Goal: Task Accomplishment & Management: Complete application form

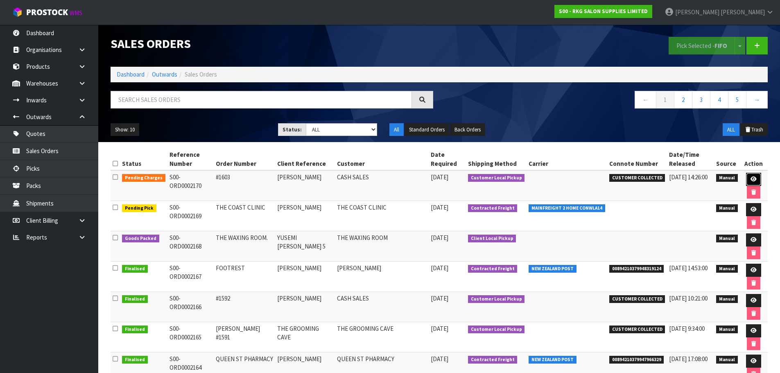
click at [753, 181] on icon at bounding box center [753, 178] width 6 height 5
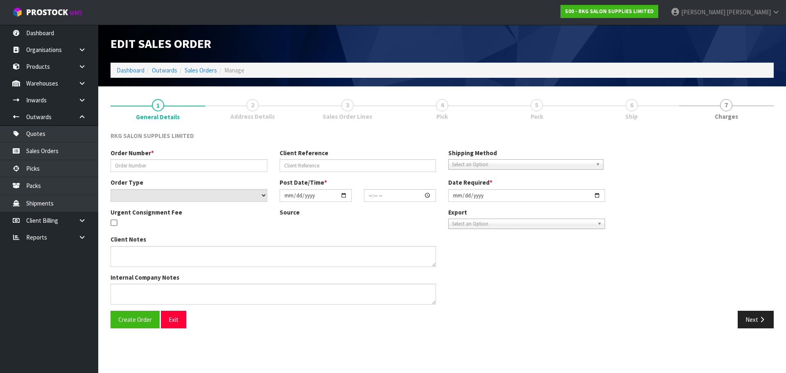
type input "#1603"
type input "[PERSON_NAME]"
select select "number:0"
type input "[DATE]"
type input "14:19:00.000"
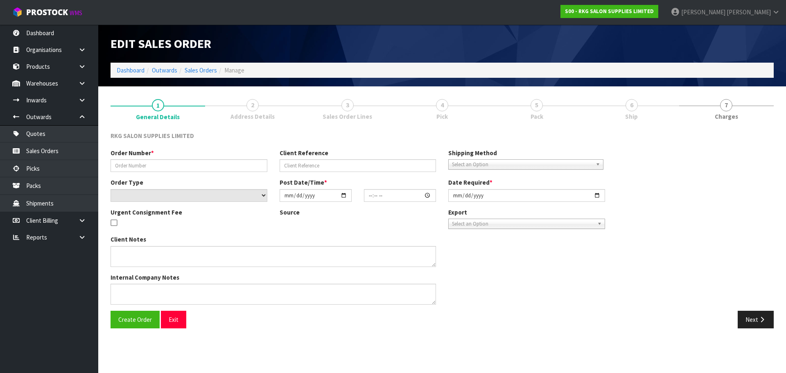
type input "[DATE]"
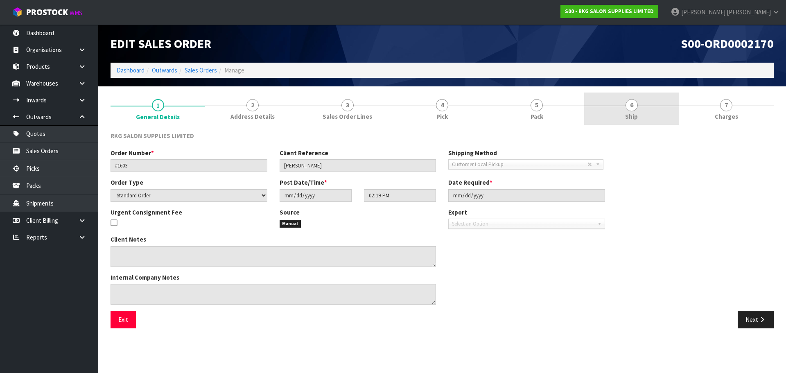
click at [630, 106] on span "6" at bounding box center [632, 105] width 12 height 12
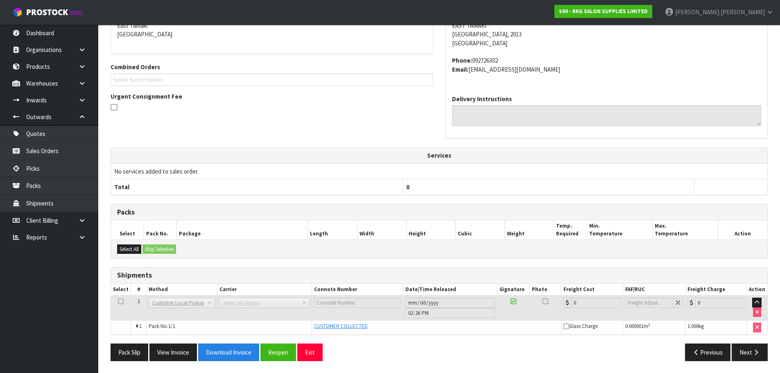
scroll to position [151, 0]
click at [746, 355] on button "Next" at bounding box center [750, 352] width 36 height 18
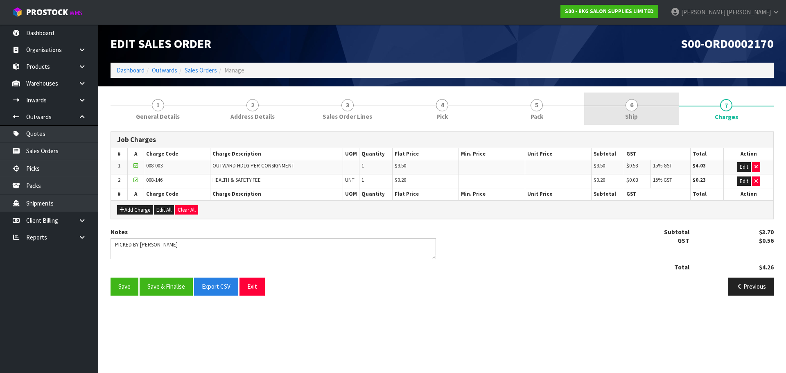
click at [637, 111] on link "6 Ship" at bounding box center [631, 109] width 95 height 32
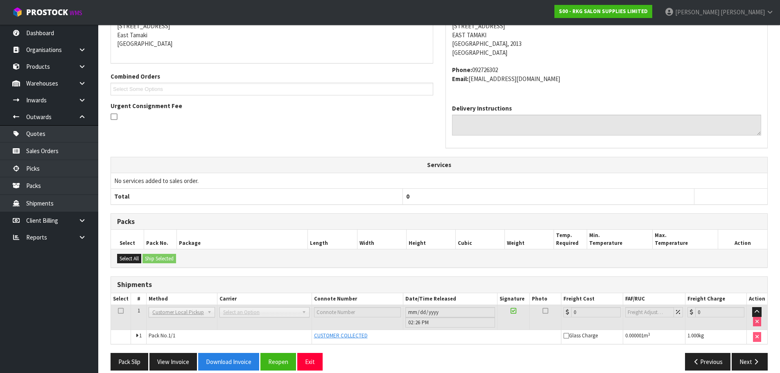
scroll to position [151, 0]
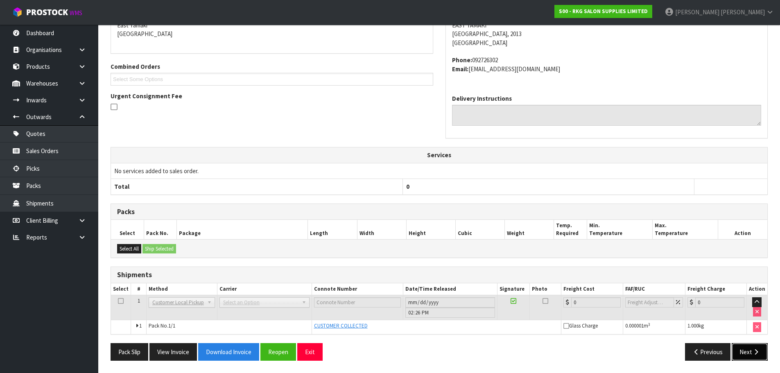
click at [741, 349] on button "Next" at bounding box center [750, 352] width 36 height 18
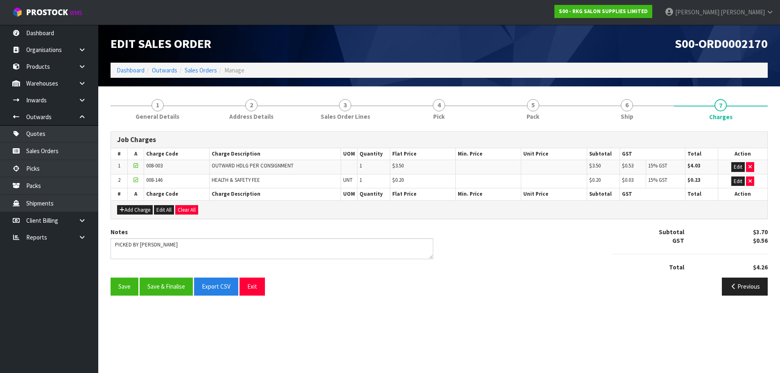
scroll to position [0, 0]
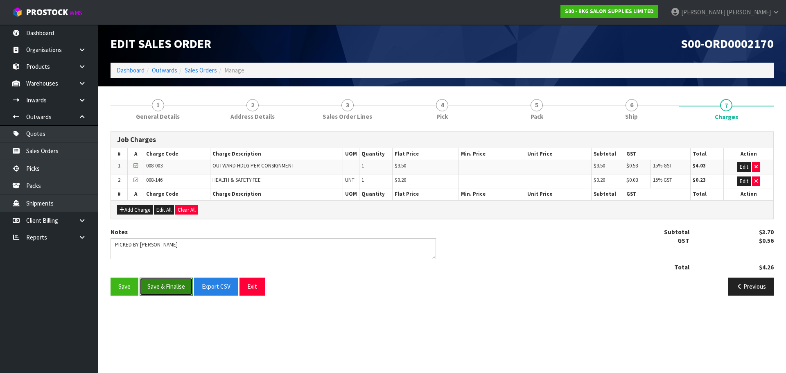
click at [165, 287] on button "Save & Finalise" at bounding box center [166, 287] width 53 height 18
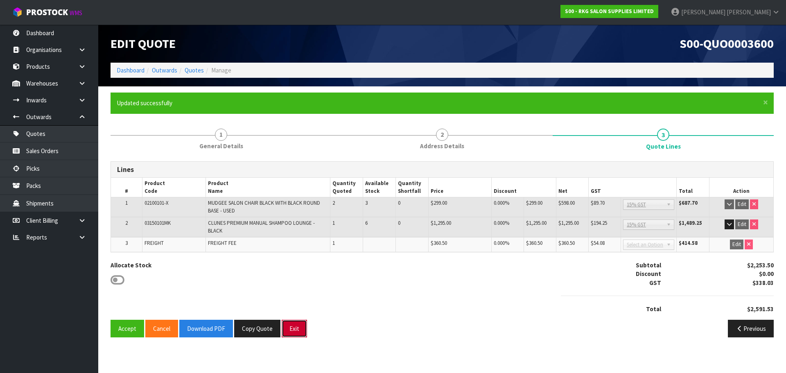
click at [291, 329] on button "Exit" at bounding box center [294, 329] width 25 height 18
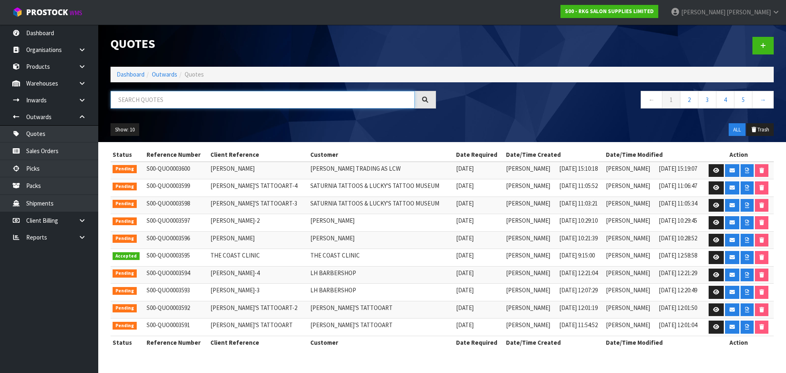
click at [138, 102] on input "text" at bounding box center [263, 100] width 304 height 18
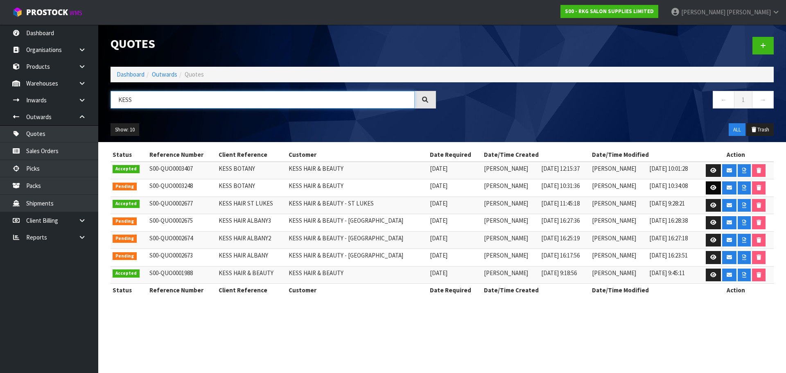
type input "KESS"
click at [710, 188] on icon at bounding box center [713, 187] width 6 height 5
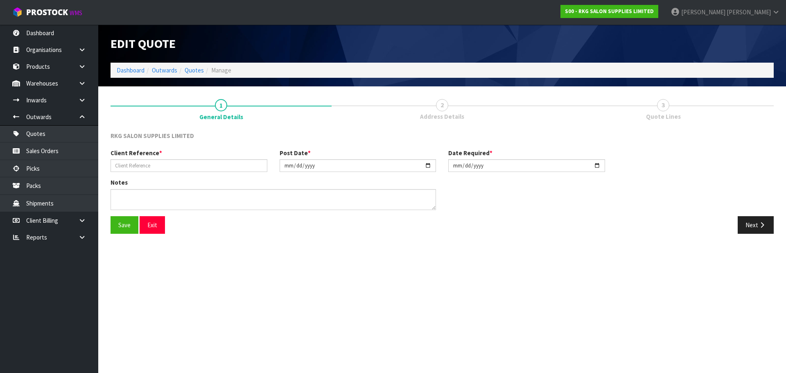
type input "KESS BOTANY"
type input "2025-06-18"
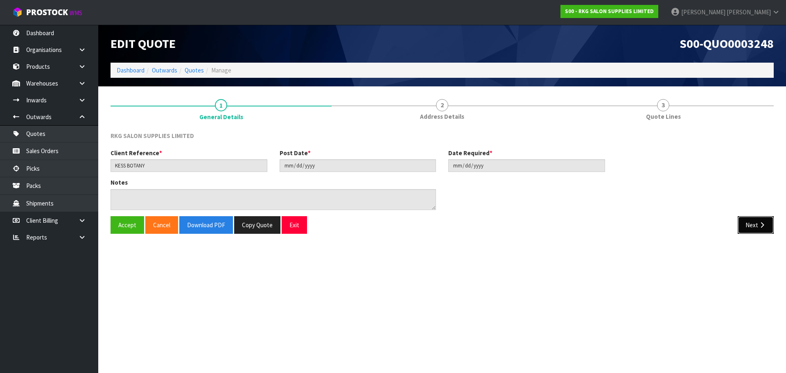
click at [749, 227] on button "Next" at bounding box center [756, 225] width 36 height 18
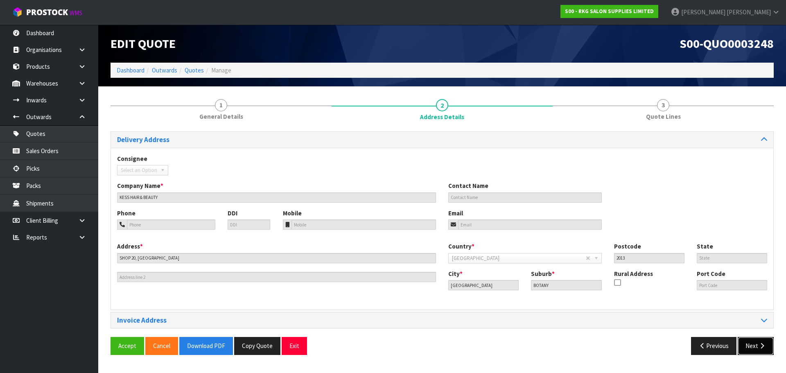
click at [759, 344] on icon "button" at bounding box center [762, 346] width 8 height 6
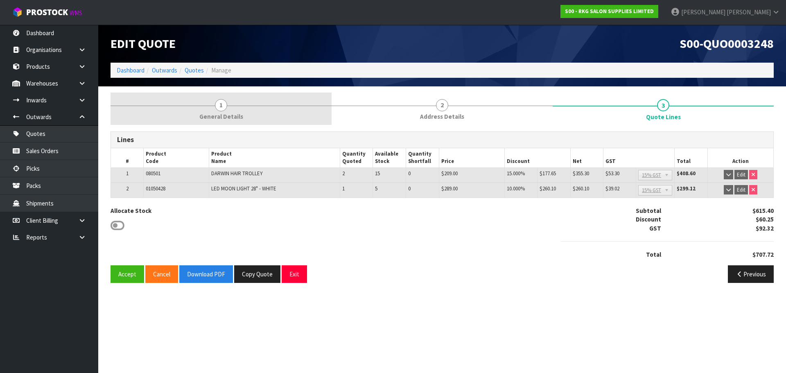
click at [219, 103] on span "1" at bounding box center [221, 105] width 12 height 12
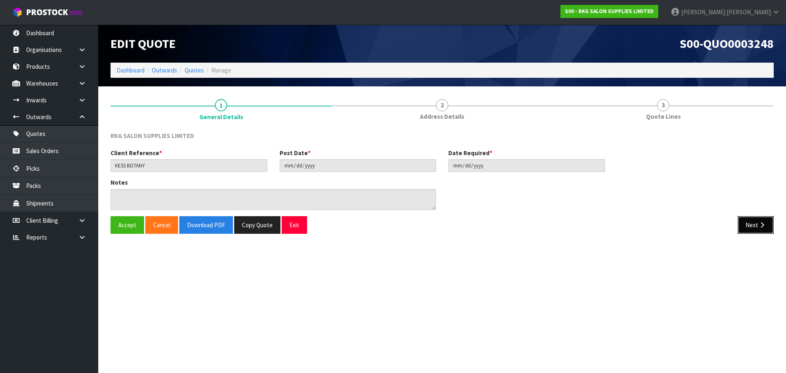
click at [758, 226] on icon "button" at bounding box center [762, 225] width 8 height 6
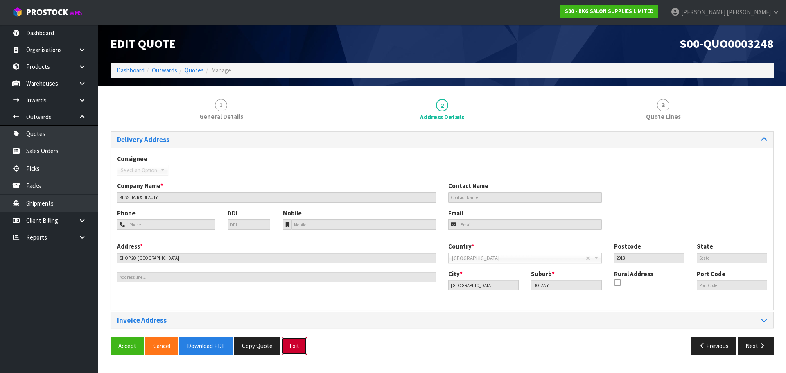
click at [296, 350] on button "Exit" at bounding box center [294, 346] width 25 height 18
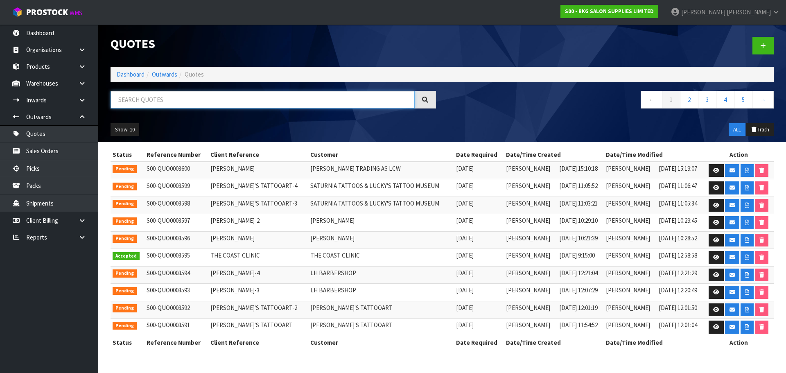
click at [162, 99] on input "text" at bounding box center [263, 100] width 304 height 18
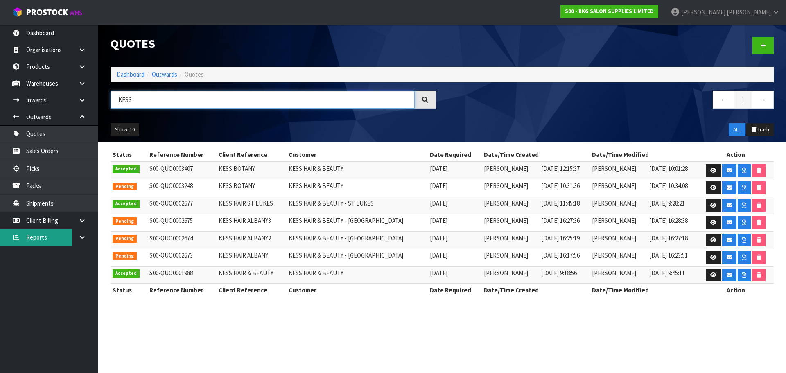
type input "KESS"
click at [710, 189] on icon at bounding box center [713, 187] width 6 height 5
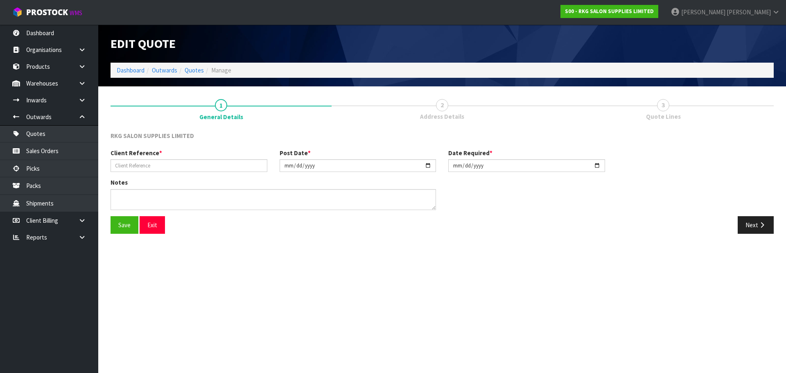
type input "KESS BOTANY"
type input "2025-06-18"
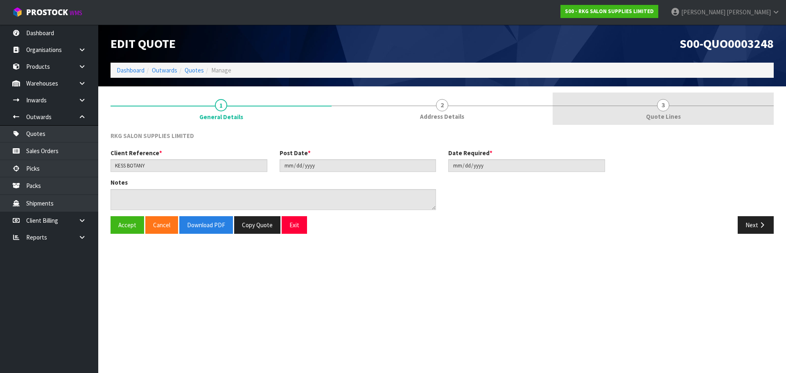
click at [674, 108] on link "3 Quote Lines" at bounding box center [663, 109] width 221 height 32
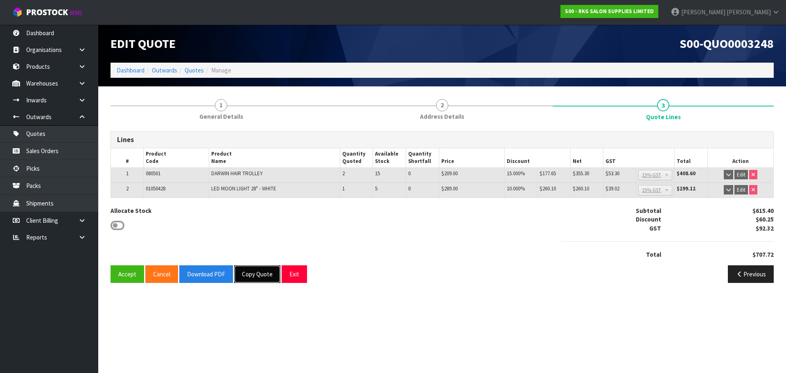
click at [262, 273] on button "Copy Quote" at bounding box center [257, 274] width 46 height 18
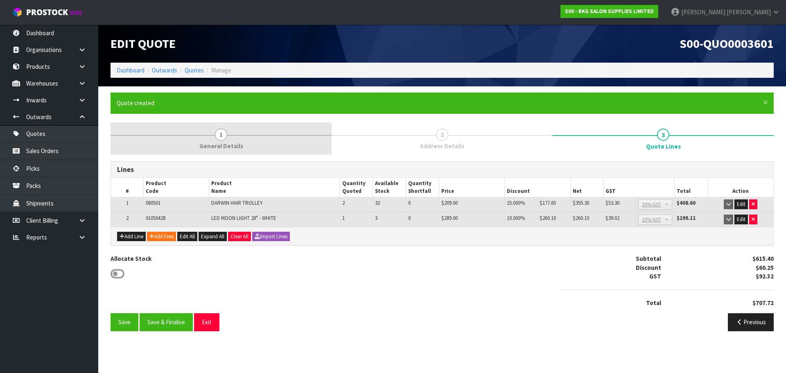
click at [218, 136] on span "1" at bounding box center [221, 135] width 12 height 12
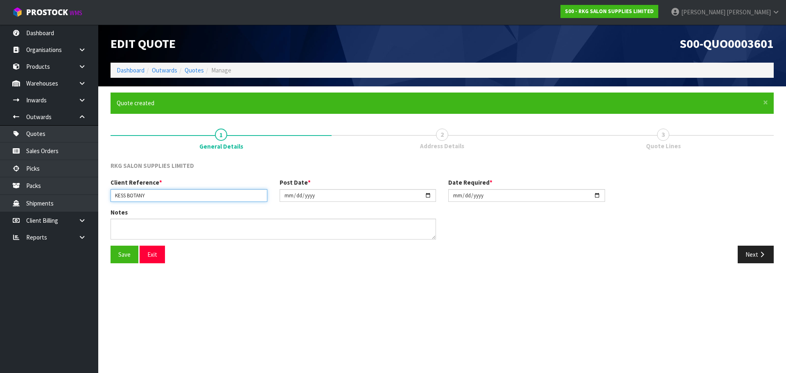
click at [165, 194] on input "KESS BOTANY" at bounding box center [189, 195] width 157 height 13
type input "KESS BOTANY"
click at [429, 195] on input "2025-06-18" at bounding box center [358, 195] width 157 height 13
type input "[DATE]"
click at [599, 197] on input "2025-06-18" at bounding box center [526, 195] width 157 height 13
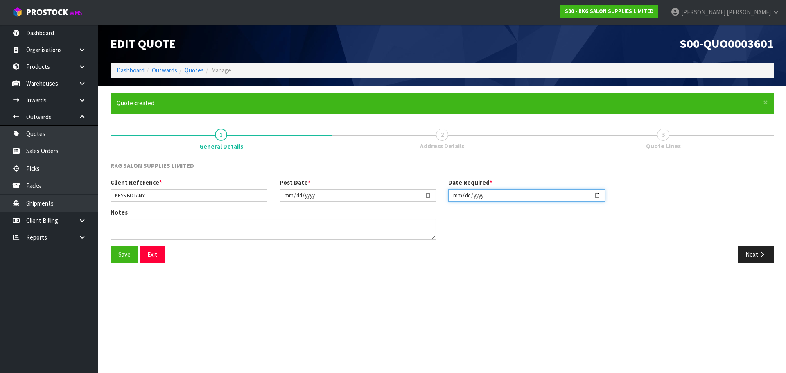
type input "[DATE]"
click at [149, 224] on textarea at bounding box center [273, 229] width 325 height 21
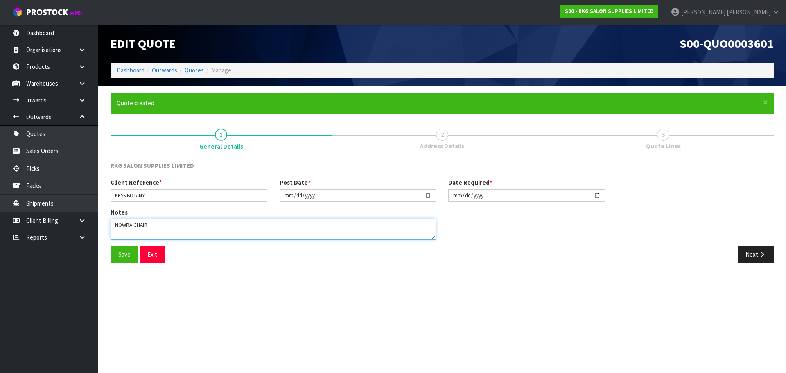
type textarea "NOWRA CHAIR"
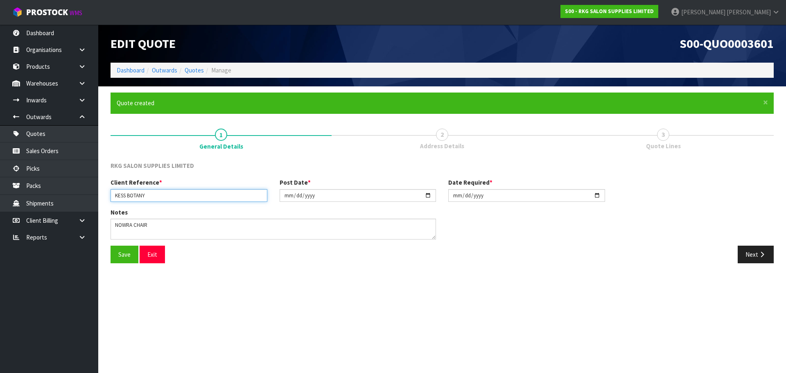
click at [156, 195] on input "KESS BOTANY" at bounding box center [189, 195] width 157 height 13
type input "KESS BOTANY."
click at [119, 254] on button "Save" at bounding box center [125, 255] width 28 height 18
drag, startPoint x: 753, startPoint y: 251, endPoint x: 370, endPoint y: 245, distance: 383.6
click at [754, 251] on button "Next" at bounding box center [756, 255] width 36 height 18
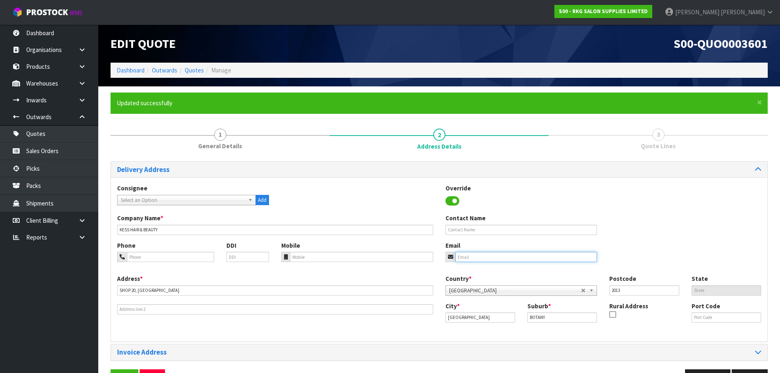
click at [467, 255] on input "email" at bounding box center [526, 257] width 142 height 10
type input "kessnz@yahoo.co.nz"
click at [162, 258] on input "tel" at bounding box center [170, 257] width 87 height 10
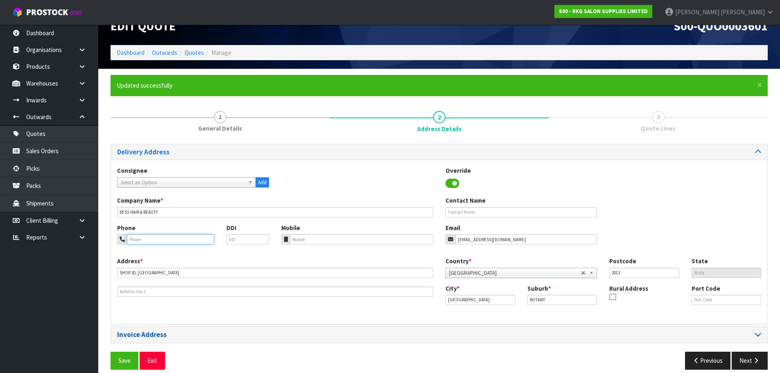
scroll to position [27, 0]
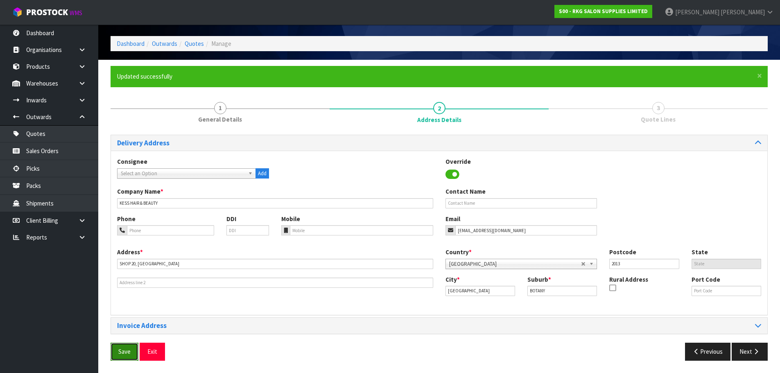
click at [124, 352] on button "Save" at bounding box center [125, 352] width 28 height 18
drag, startPoint x: 461, startPoint y: 207, endPoint x: 452, endPoint y: 207, distance: 9.0
click at [461, 207] on input "text" at bounding box center [521, 203] width 152 height 10
click at [456, 203] on input "text" at bounding box center [521, 203] width 152 height 10
type input "GURPREET"
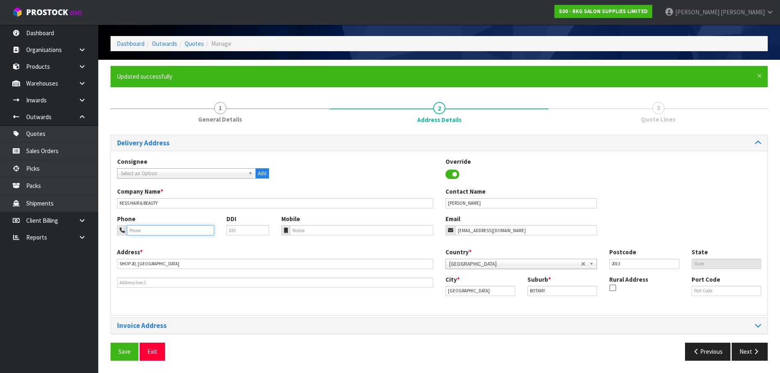
type input "021524680"
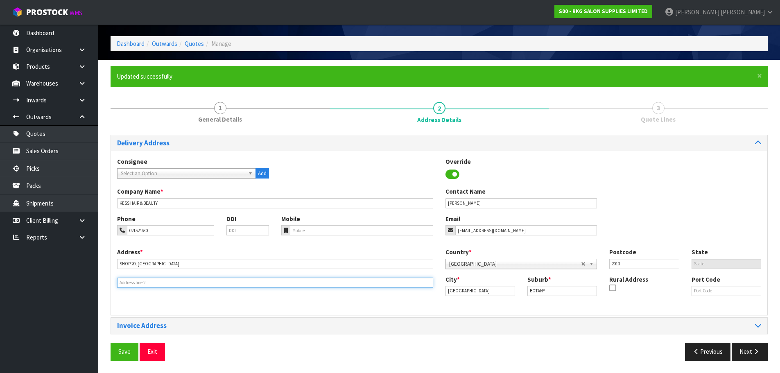
type input "BOTANY"
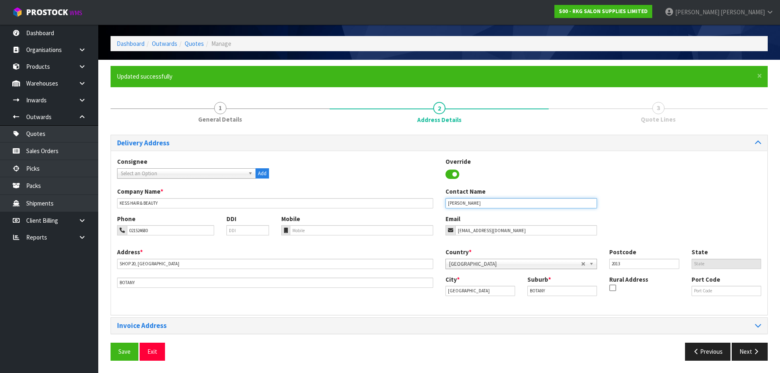
type input "GURPREET"
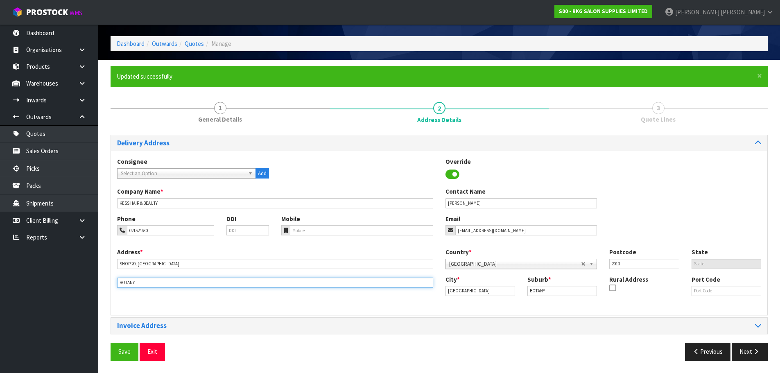
click at [151, 280] on input "BOTANY" at bounding box center [275, 283] width 316 height 10
drag, startPoint x: 149, startPoint y: 283, endPoint x: 112, endPoint y: 279, distance: 37.1
click at [112, 279] on div "Address * SHOP 20, BOTANY TOWN CENTRE BOTANY" at bounding box center [275, 268] width 328 height 40
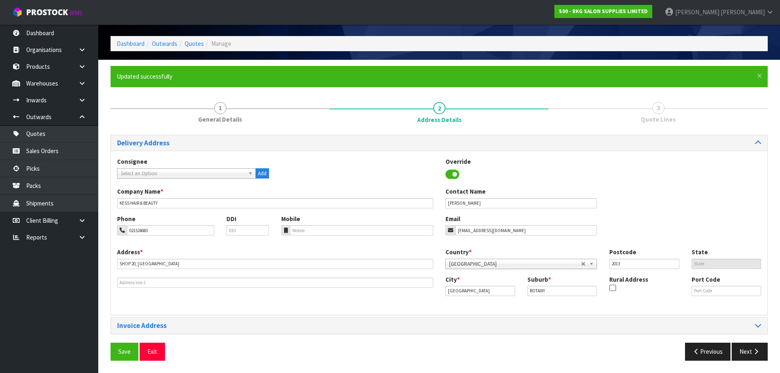
click at [288, 309] on div "Address * SHOP 20, BOTANY TOWN CENTRE Country * Afghanistan Aland Islands Alban…" at bounding box center [439, 278] width 656 height 61
click at [122, 352] on button "Save" at bounding box center [125, 352] width 28 height 18
click at [745, 354] on button "Next" at bounding box center [750, 352] width 36 height 18
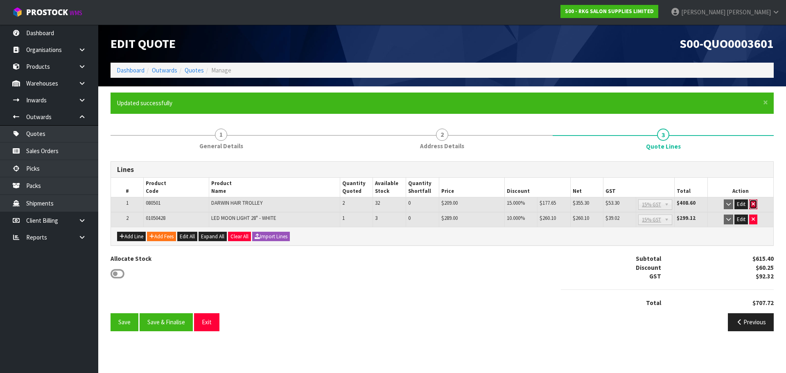
click at [752, 204] on icon "button" at bounding box center [753, 203] width 3 height 5
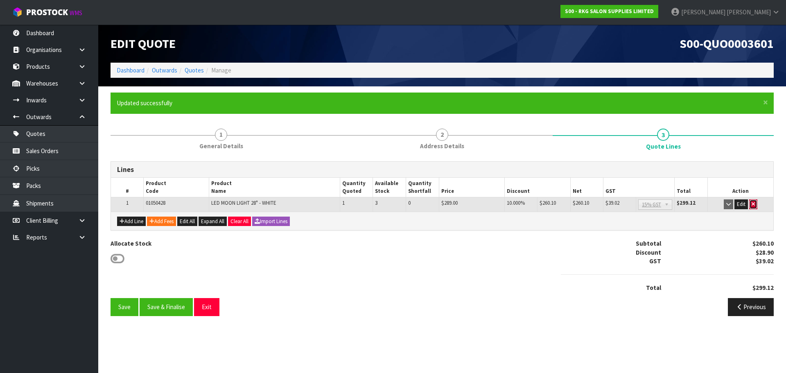
click at [753, 208] on button "button" at bounding box center [753, 204] width 8 height 10
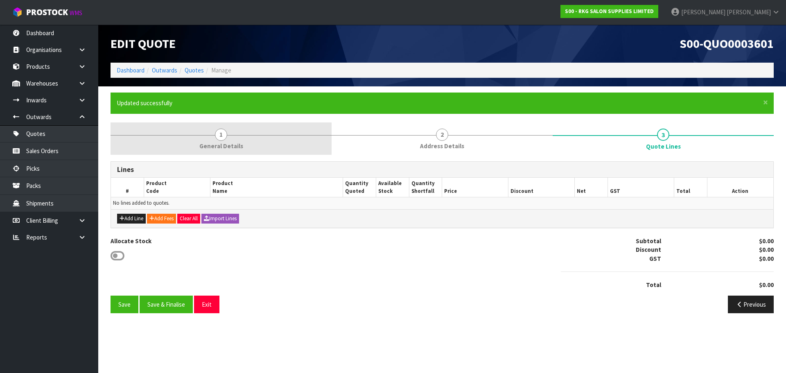
click at [219, 133] on span "1" at bounding box center [221, 135] width 12 height 12
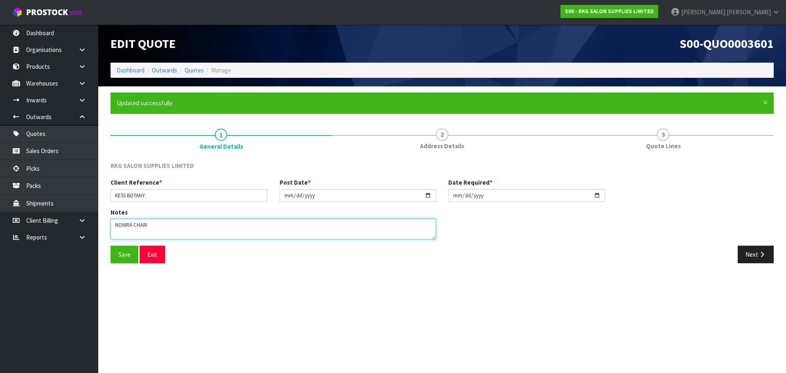
drag, startPoint x: 156, startPoint y: 224, endPoint x: 114, endPoint y: 228, distance: 42.0
click at [114, 228] on textarea at bounding box center [273, 229] width 325 height 21
type textarea "FOR PICK UP"
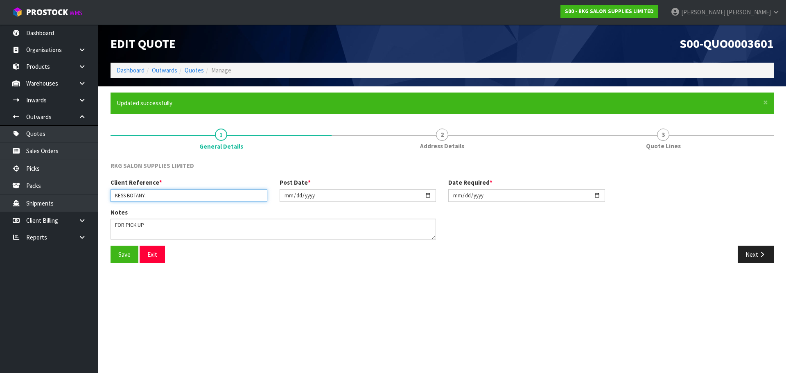
click at [161, 195] on input "KESS BOTANY." at bounding box center [189, 195] width 157 height 13
click at [148, 196] on input "KESS BOTANY NOWRA" at bounding box center [189, 195] width 157 height 13
type input "KESS BOTANY NOWRA"
click at [121, 258] on button "Save" at bounding box center [125, 255] width 28 height 18
click at [757, 251] on button "Next" at bounding box center [756, 255] width 36 height 18
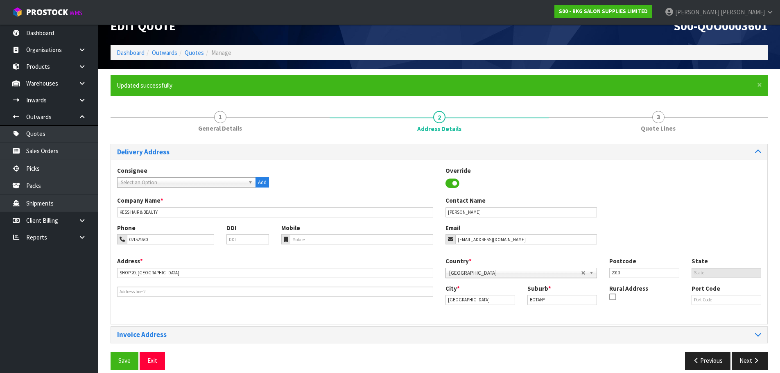
scroll to position [27, 0]
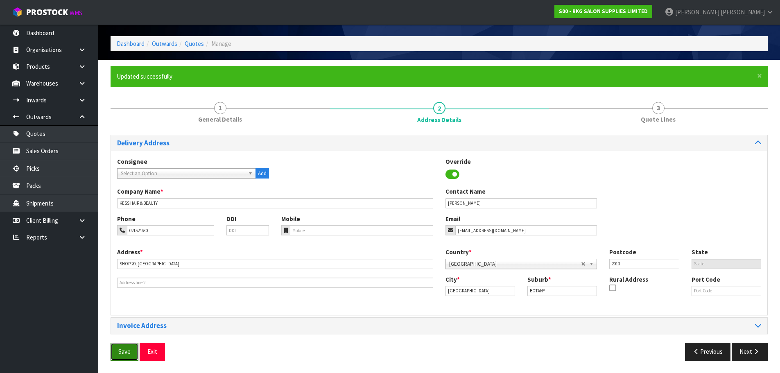
click at [129, 351] on button "Save" at bounding box center [125, 352] width 28 height 18
drag, startPoint x: 743, startPoint y: 356, endPoint x: 607, endPoint y: 321, distance: 140.0
click at [743, 356] on button "Next" at bounding box center [750, 352] width 36 height 18
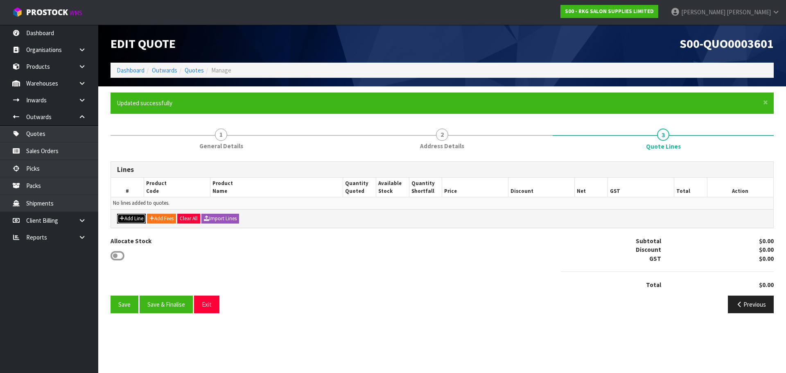
click at [123, 219] on icon "button" at bounding box center [122, 218] width 5 height 5
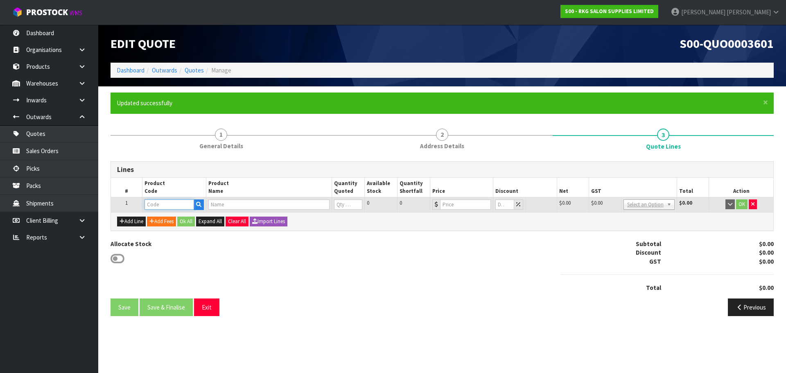
click at [155, 203] on input "text" at bounding box center [169, 204] width 49 height 10
type input "021201"
click at [167, 220] on strong "021201" at bounding box center [163, 219] width 20 height 8
type input "02120101K"
type input "NOWRA SALON CHAIR BLACK"
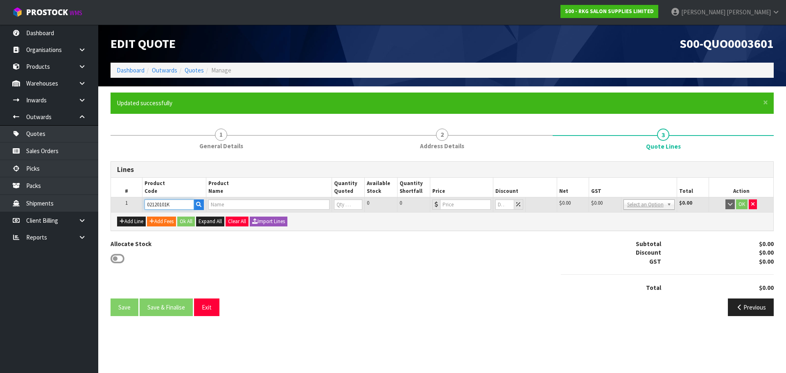
type input "0"
type input "595"
type input "0"
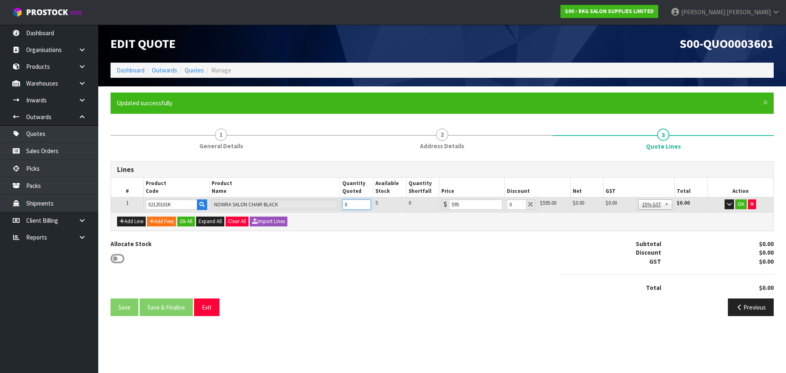
drag, startPoint x: 354, startPoint y: 205, endPoint x: 342, endPoint y: 205, distance: 11.9
click at [342, 205] on input "0" at bounding box center [356, 204] width 29 height 10
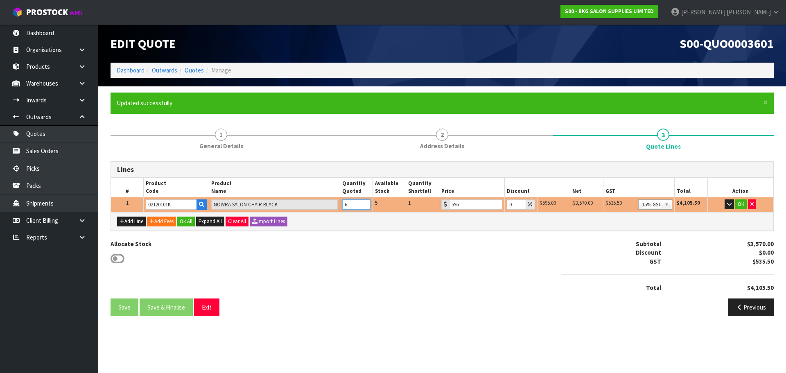
type input "6"
drag, startPoint x: 515, startPoint y: 205, endPoint x: 504, endPoint y: 204, distance: 10.7
click at [504, 204] on td "0" at bounding box center [520, 204] width 33 height 15
type input "10"
click at [741, 206] on button "OK" at bounding box center [740, 204] width 11 height 10
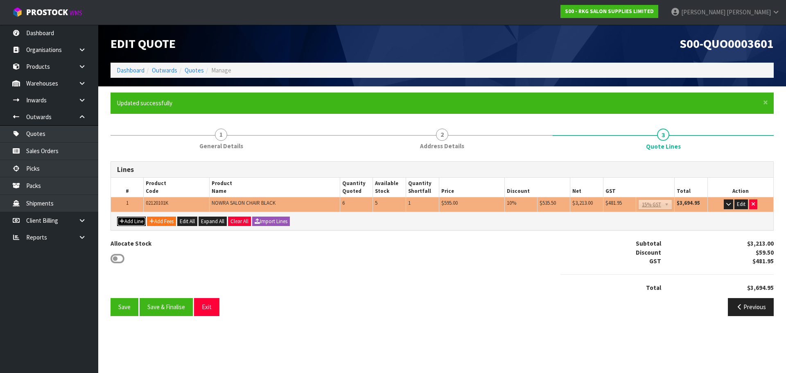
click at [124, 225] on button "Add Line" at bounding box center [131, 222] width 29 height 10
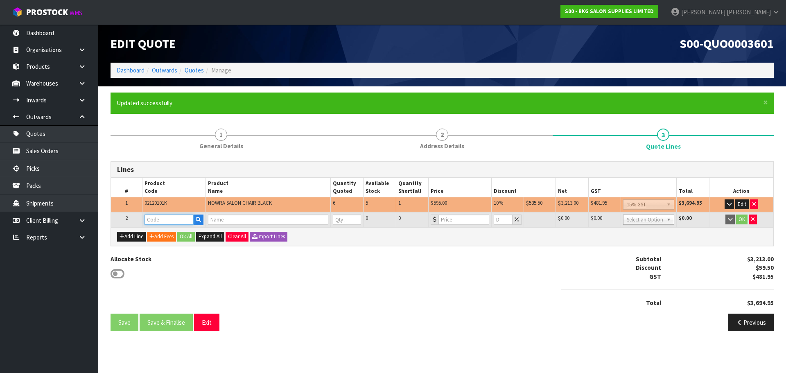
click at [156, 220] on input "text" at bounding box center [169, 220] width 49 height 10
type input "080501"
type input "DARWIN HAIR TROLLEY"
type input "0"
type input "209"
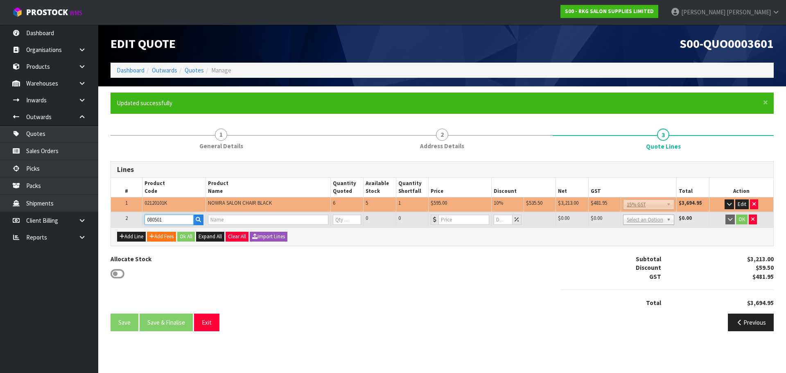
type input "0"
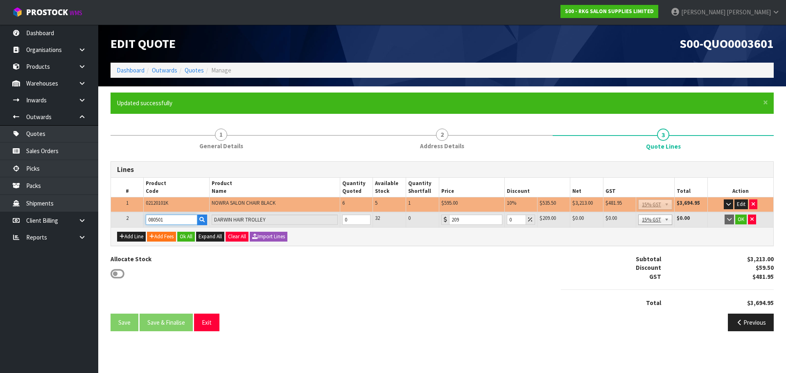
type input "080501"
drag, startPoint x: 353, startPoint y: 221, endPoint x: 338, endPoint y: 222, distance: 15.6
click at [338, 222] on tr "2 080501 DARWIN HAIR TROLLEY 0 32 0 209 0 $209.00 $0.00 $0.00 $0.00 No GST 15% …" at bounding box center [442, 219] width 662 height 15
type input "3"
drag, startPoint x: 513, startPoint y: 218, endPoint x: 505, endPoint y: 218, distance: 8.2
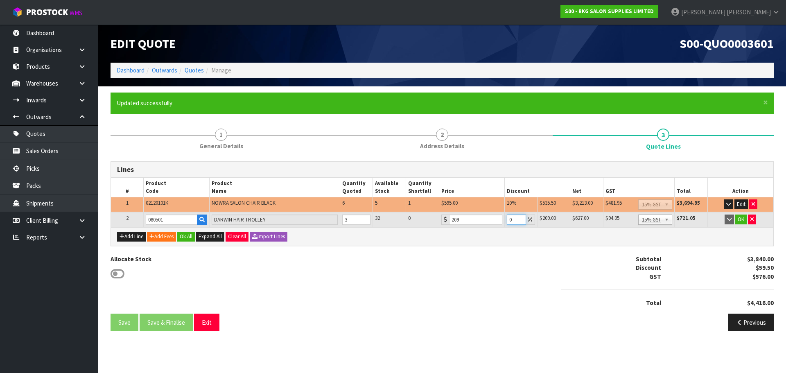
click at [506, 218] on td "0" at bounding box center [520, 219] width 33 height 15
type input "10"
click at [741, 219] on button "OK" at bounding box center [740, 220] width 11 height 10
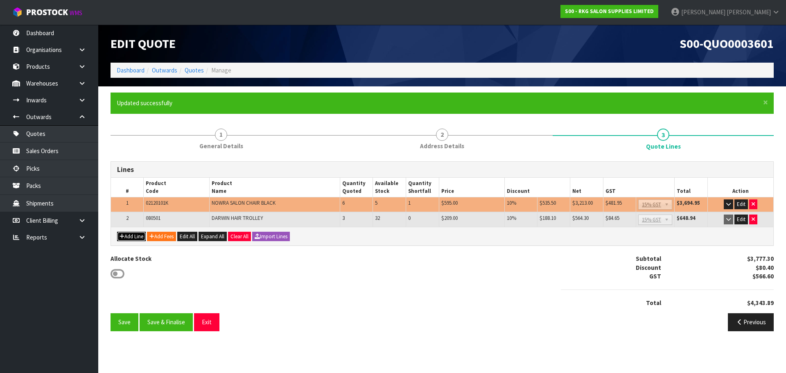
click at [127, 239] on button "Add Line" at bounding box center [131, 237] width 29 height 10
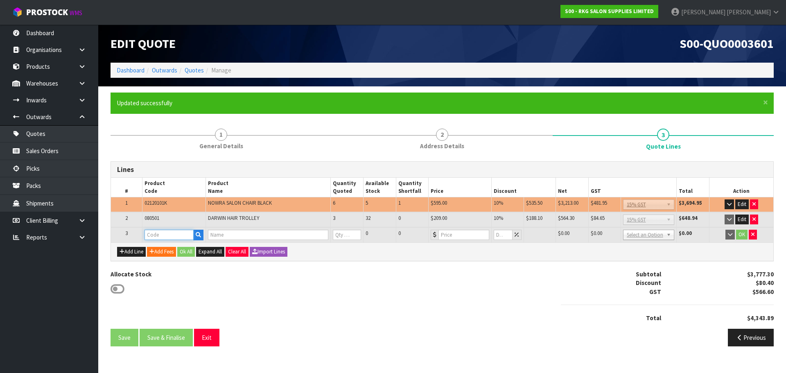
click at [151, 234] on input "text" at bounding box center [169, 235] width 49 height 10
type input "090501"
click at [163, 249] on strong "090501" at bounding box center [163, 249] width 20 height 8
type input "09050101"
type input "NAPIER MASSAGE TREATMENT BED - BLACK"
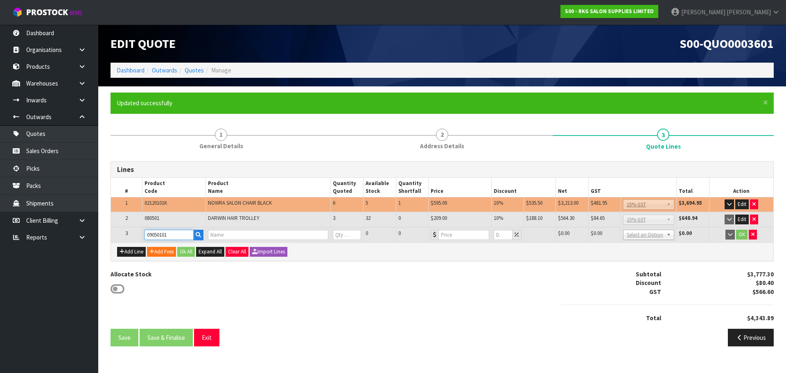
type input "0"
type input "449"
type input "0"
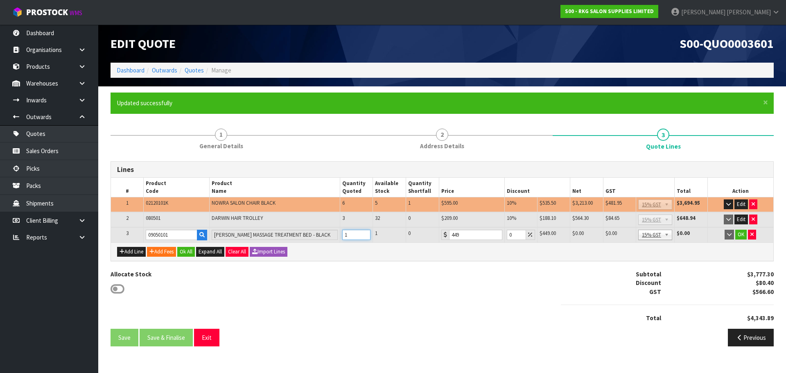
type input "1"
click at [365, 233] on input "1" at bounding box center [356, 235] width 29 height 10
drag, startPoint x: 513, startPoint y: 235, endPoint x: 502, endPoint y: 237, distance: 10.8
click at [502, 237] on tr "3 09050101 NAPIER MASSAGE TREATMENT BED - BLACK 1 1 0 449 0 $449.00 $0.00 $449.…" at bounding box center [442, 234] width 662 height 15
drag, startPoint x: 515, startPoint y: 234, endPoint x: 501, endPoint y: 235, distance: 14.4
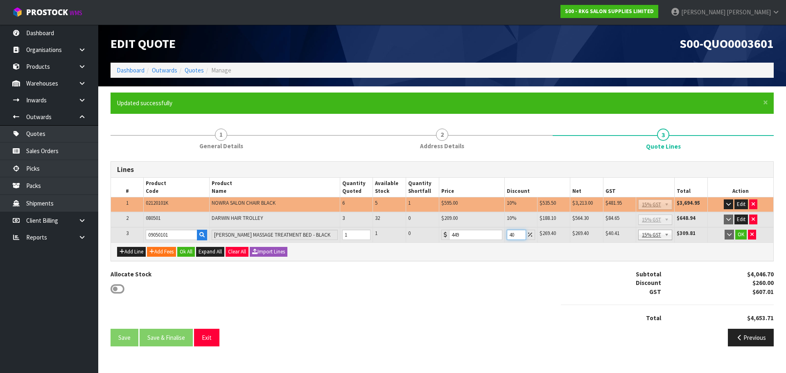
click at [501, 235] on tr "3 09050101 NAPIER MASSAGE TREATMENT BED - BLACK 1 1 0 449 40 $269.40 $179.60 $2…" at bounding box center [442, 234] width 662 height 15
type input "5"
type input "45"
click at [741, 236] on button "OK" at bounding box center [740, 235] width 11 height 10
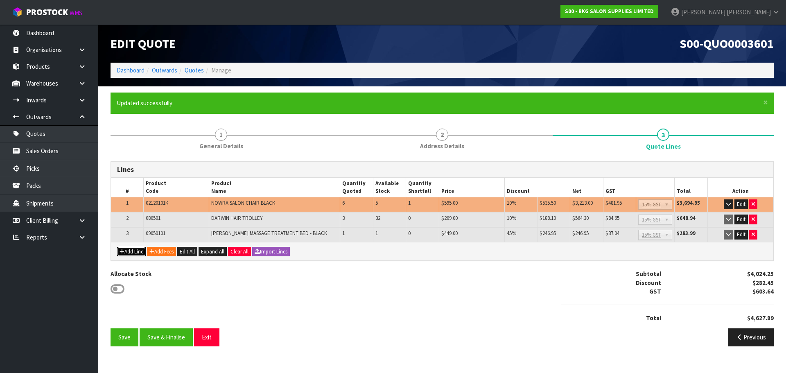
click at [135, 254] on button "Add Line" at bounding box center [131, 252] width 29 height 10
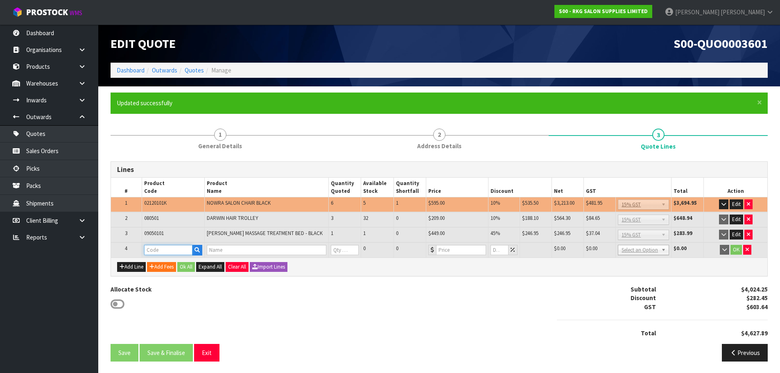
click at [156, 250] on input "text" at bounding box center [168, 250] width 48 height 10
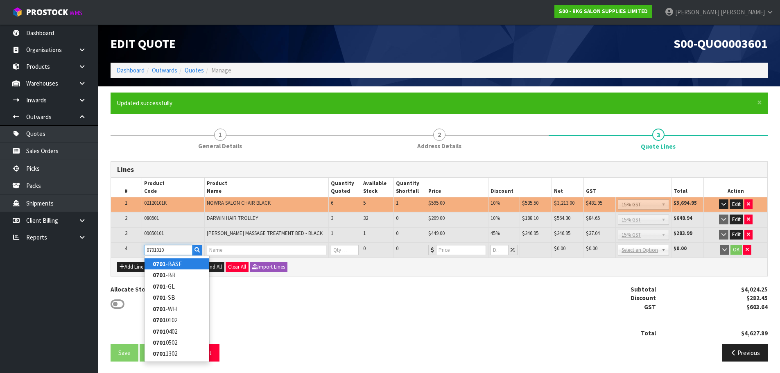
type input "07010102"
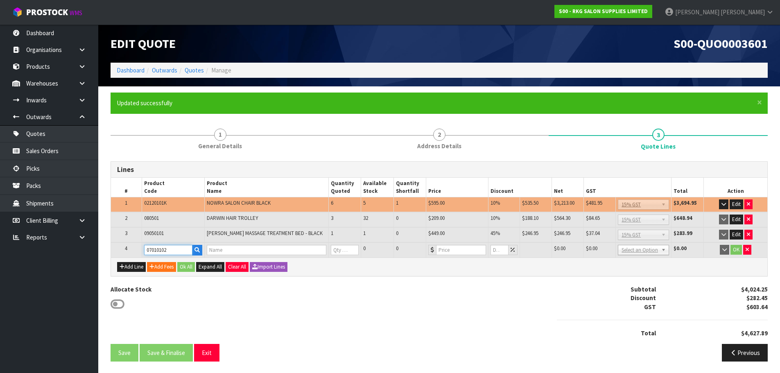
type input "HOBART STOOL - BLACK"
type input "0"
type input "120.85"
type input "0"
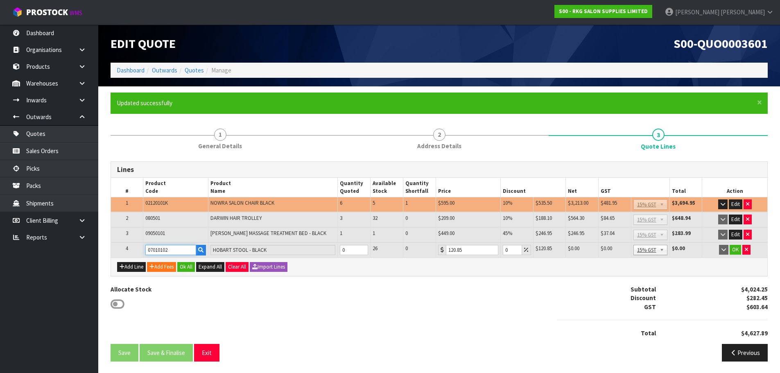
type input "07010102"
click at [363, 249] on input "1" at bounding box center [354, 250] width 28 height 10
type input "2"
click at [363, 249] on input "2" at bounding box center [354, 250] width 28 height 10
drag, startPoint x: 511, startPoint y: 249, endPoint x: 505, endPoint y: 250, distance: 5.8
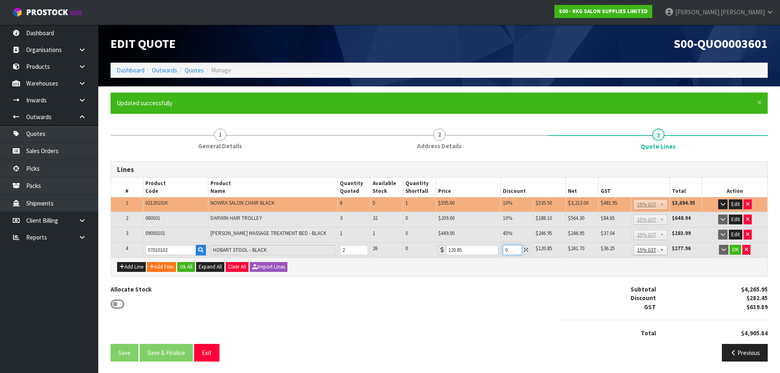
click at [505, 250] on input "0" at bounding box center [512, 250] width 19 height 10
type input "10"
click at [736, 248] on button "OK" at bounding box center [735, 250] width 11 height 10
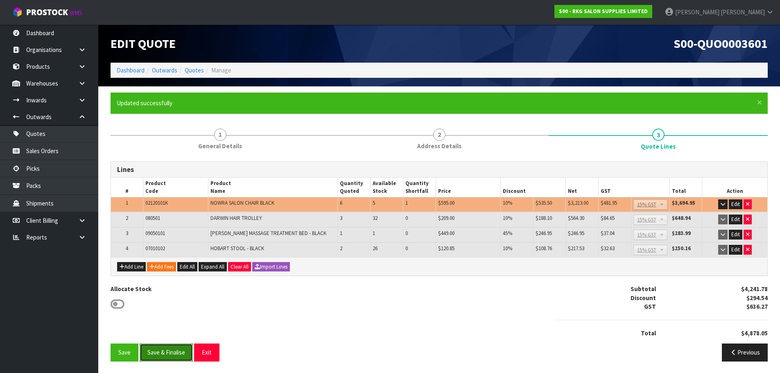
click at [165, 353] on button "Save & Finalise" at bounding box center [166, 352] width 53 height 18
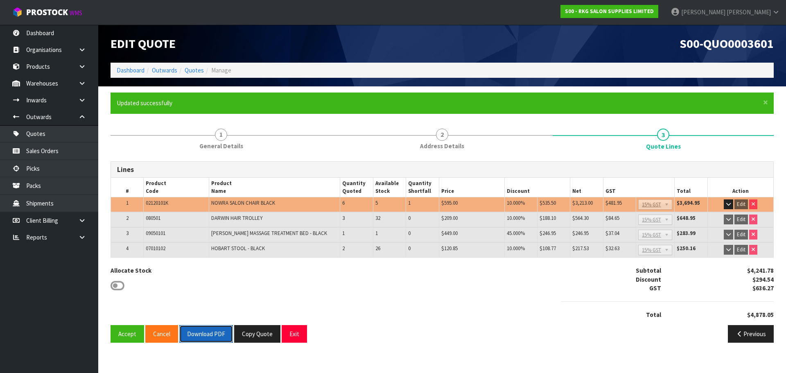
click at [203, 332] on button "Download PDF" at bounding box center [206, 334] width 54 height 18
click at [255, 335] on button "Copy Quote" at bounding box center [257, 334] width 46 height 18
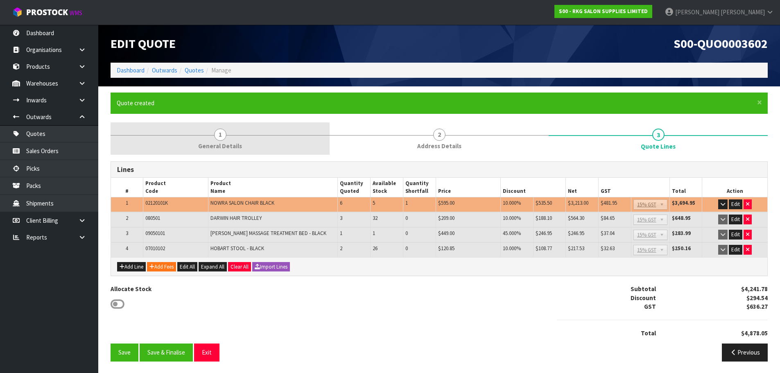
click at [227, 138] on link "1 General Details" at bounding box center [220, 138] width 219 height 32
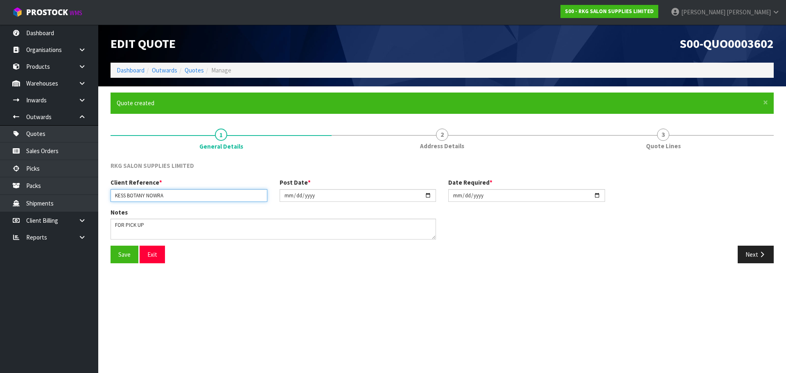
click at [150, 193] on input "KESS BOTANY NOWRA" at bounding box center [189, 195] width 157 height 13
drag, startPoint x: 147, startPoint y: 196, endPoint x: 182, endPoint y: 196, distance: 34.8
click at [182, 196] on input "KESS BOTANY NOWRA" at bounding box center [189, 195] width 157 height 13
type input "KESS BOTANY BATLOW"
click at [122, 257] on button "Save" at bounding box center [125, 255] width 28 height 18
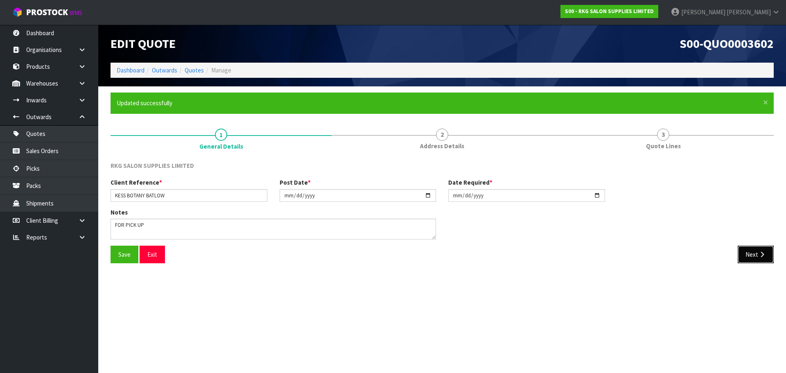
click at [756, 259] on button "Next" at bounding box center [756, 255] width 36 height 18
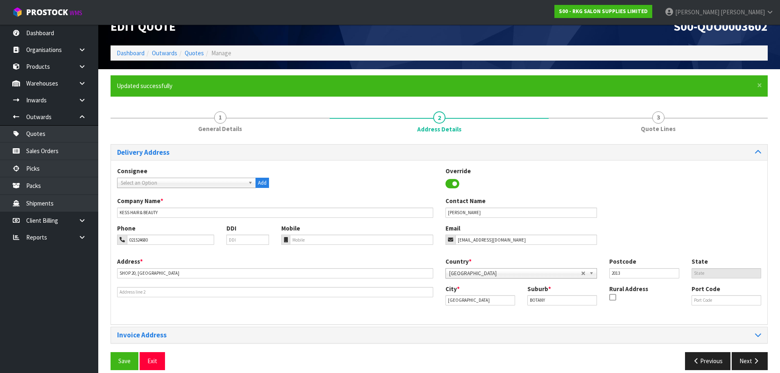
scroll to position [27, 0]
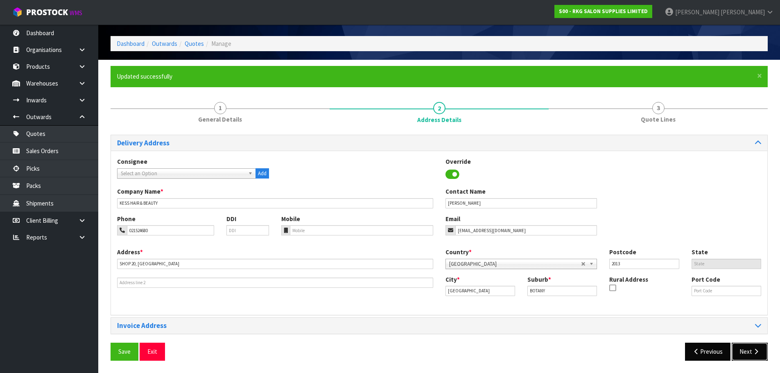
drag, startPoint x: 751, startPoint y: 356, endPoint x: 729, endPoint y: 343, distance: 25.3
click at [751, 356] on button "Next" at bounding box center [750, 352] width 36 height 18
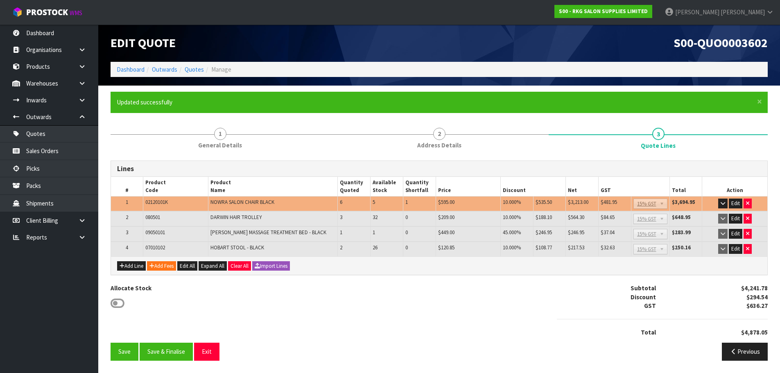
scroll to position [1, 0]
click at [746, 204] on icon "button" at bounding box center [747, 203] width 3 height 5
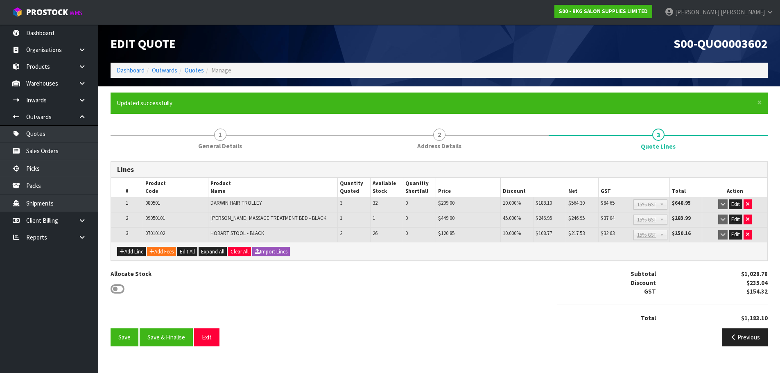
scroll to position [0, 0]
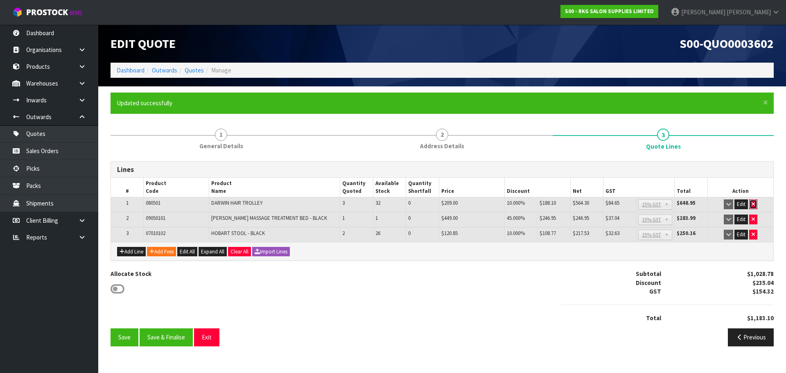
click at [752, 204] on icon "button" at bounding box center [753, 203] width 3 height 5
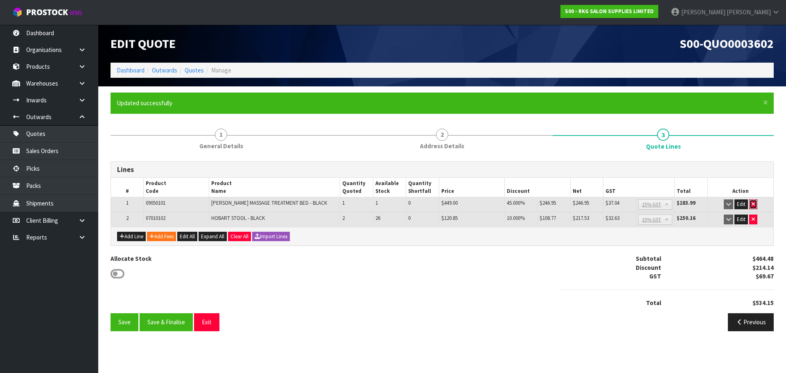
click at [753, 204] on icon "button" at bounding box center [753, 203] width 3 height 5
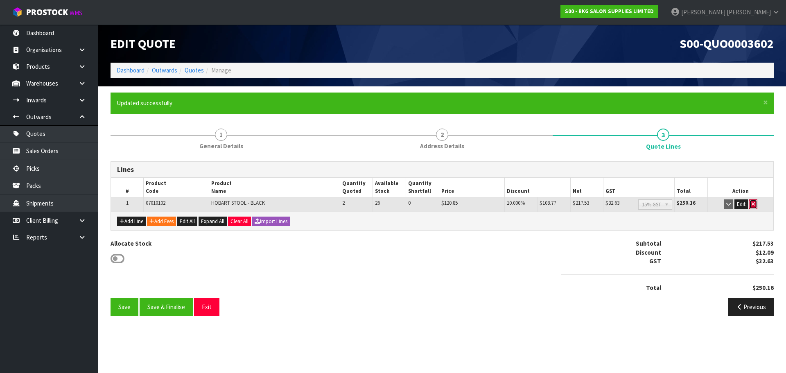
click at [753, 206] on icon "button" at bounding box center [753, 203] width 3 height 5
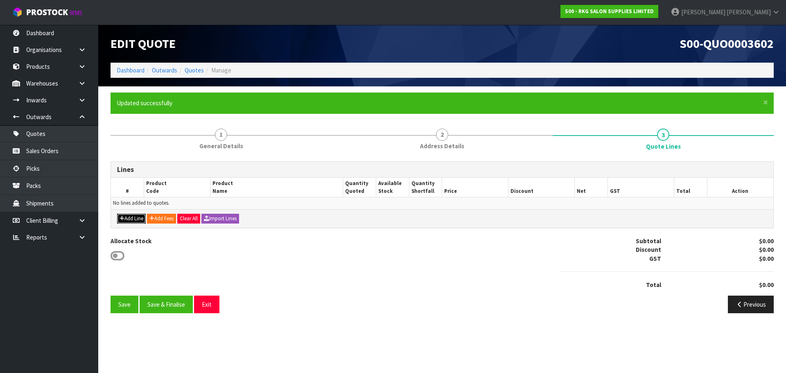
click at [132, 216] on button "Add Line" at bounding box center [131, 219] width 29 height 10
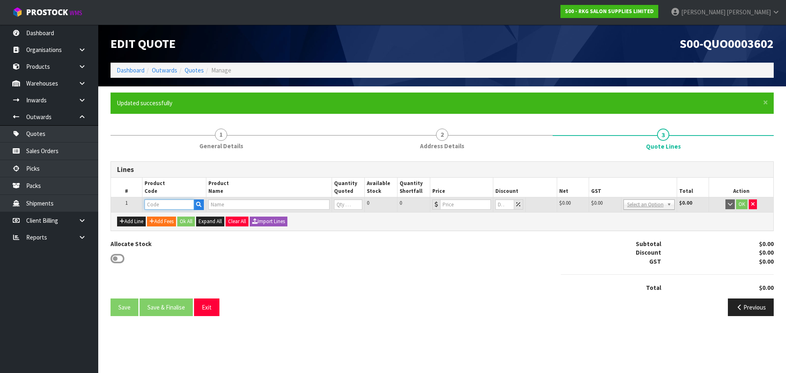
click at [167, 207] on input "text" at bounding box center [169, 204] width 49 height 10
click at [165, 204] on input "text" at bounding box center [169, 204] width 49 height 10
type input "020601"
click at [176, 221] on link "020601 02" at bounding box center [177, 218] width 65 height 11
type input "02060102"
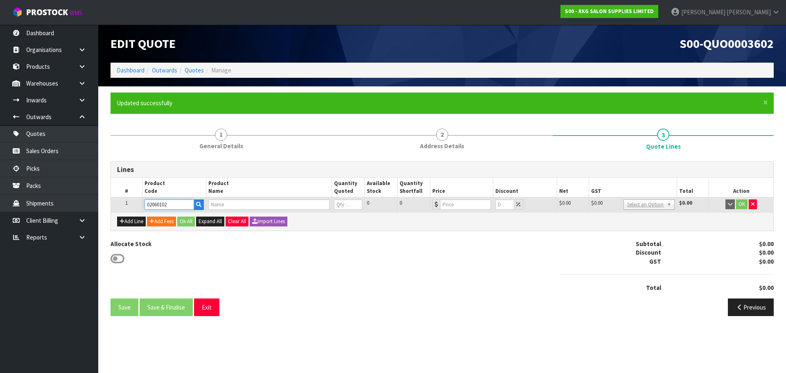
type input "BATLOW RECLINING CHAIR - BLACK"
type input "0"
type input "499"
type input "0"
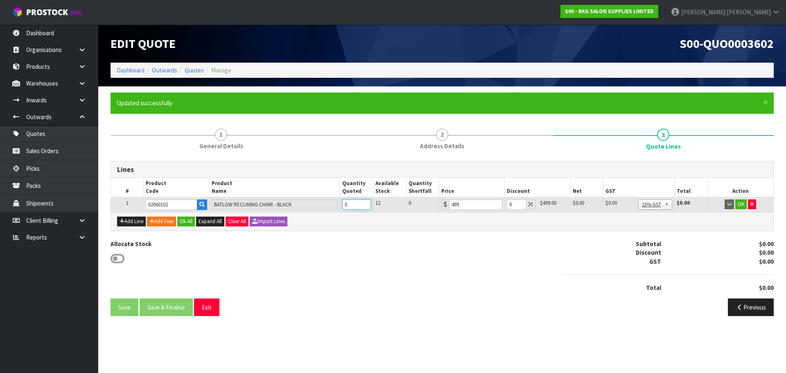
drag, startPoint x: 358, startPoint y: 203, endPoint x: 339, endPoint y: 206, distance: 19.3
click at [339, 206] on tr "1 02060102 BATLOW RECLINING CHAIR - BLACK 0 12 0 499 0 $499.00 $0.00 $0.00 $0.0…" at bounding box center [442, 204] width 662 height 15
type input "6"
drag, startPoint x: 513, startPoint y: 204, endPoint x: 508, endPoint y: 204, distance: 4.9
click at [508, 204] on input "0" at bounding box center [516, 204] width 19 height 10
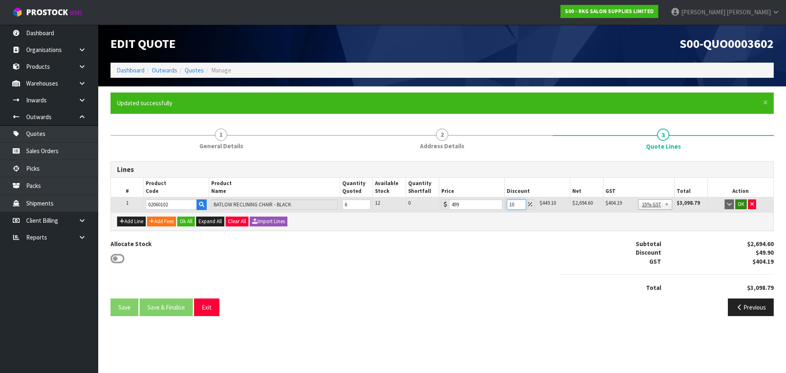
type input "10"
click at [741, 205] on button "OK" at bounding box center [740, 204] width 11 height 10
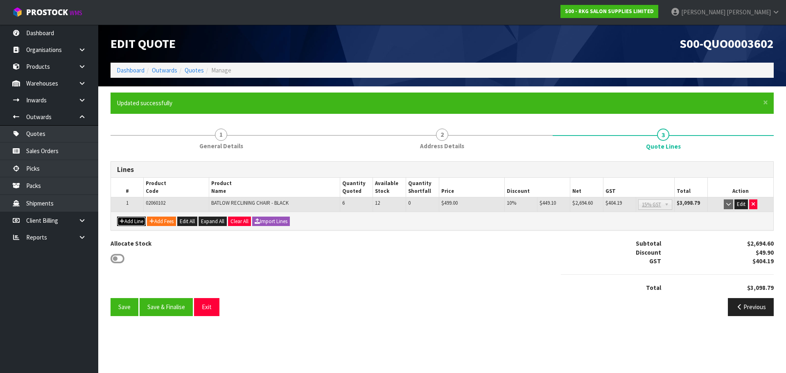
click at [134, 222] on button "Add Line" at bounding box center [131, 222] width 29 height 10
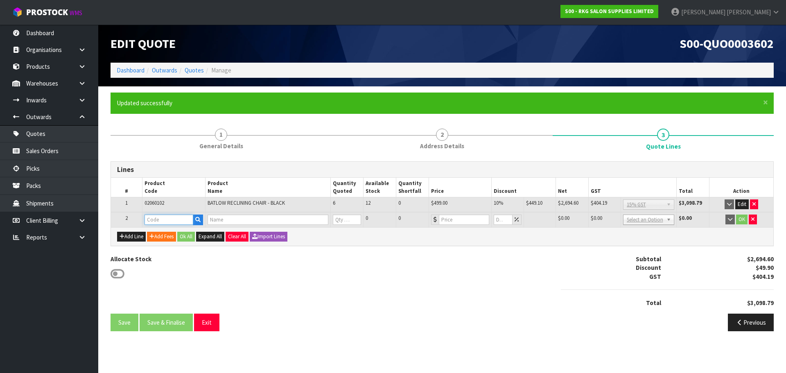
click at [151, 219] on input "text" at bounding box center [169, 220] width 49 height 10
type input "080501"
type input "DARWIN HAIR TROLLEY"
type input "0"
type input "209"
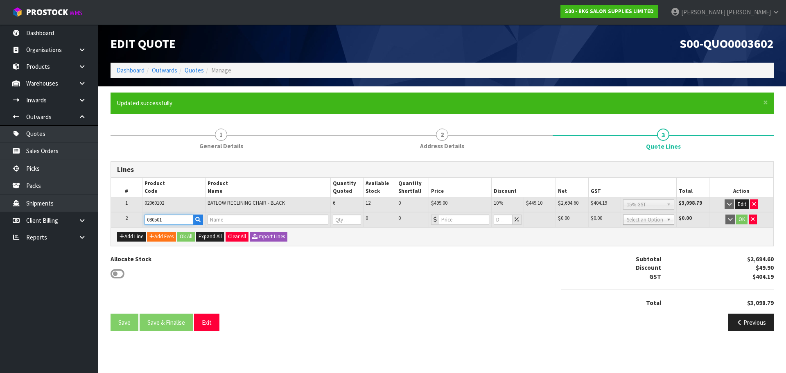
type input "0"
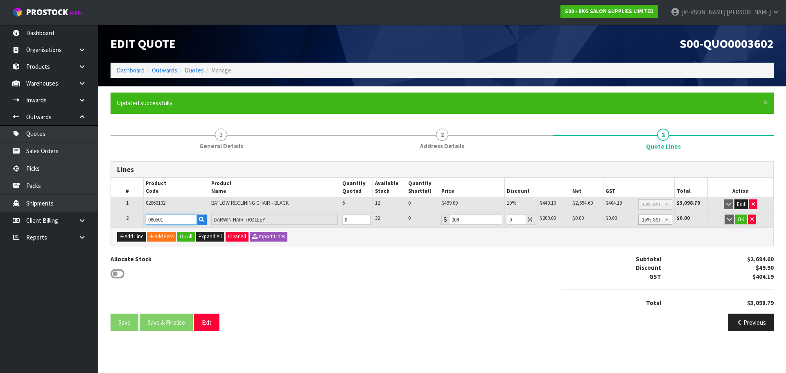
type input "080501"
drag, startPoint x: 354, startPoint y: 220, endPoint x: 339, endPoint y: 220, distance: 15.2
click at [339, 220] on tr "2 080501 DARWIN HAIR TROLLEY 0 32 0 209 0 $209.00 $0.00 $0.00 $0.00 No GST 15% …" at bounding box center [442, 219] width 662 height 15
type input "3"
drag, startPoint x: 514, startPoint y: 218, endPoint x: 504, endPoint y: 219, distance: 9.5
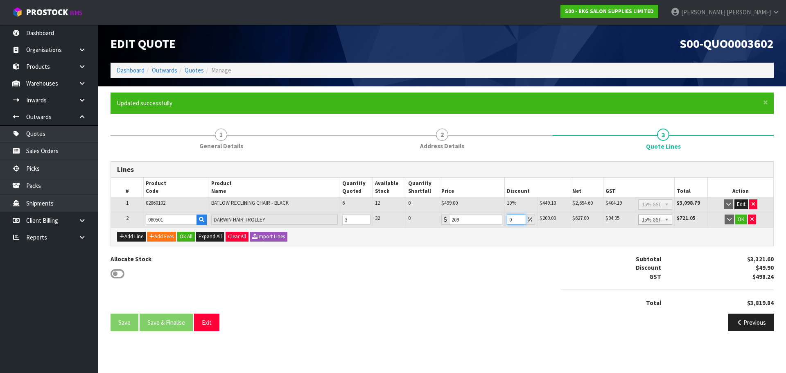
click at [504, 219] on td "0" at bounding box center [520, 219] width 33 height 15
type input "10"
click at [743, 217] on button "OK" at bounding box center [740, 220] width 11 height 10
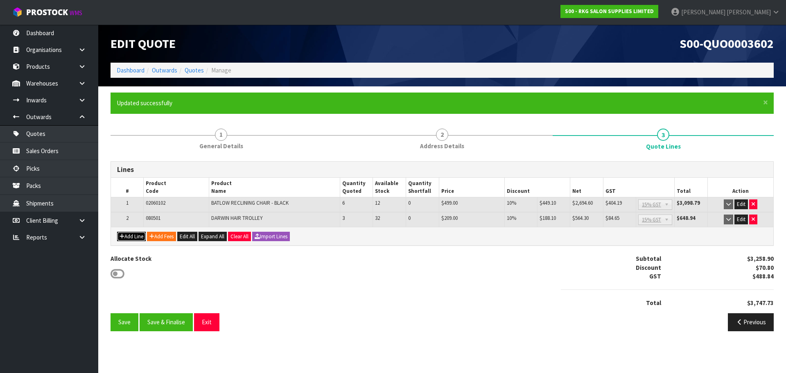
click at [127, 237] on button "Add Line" at bounding box center [131, 237] width 29 height 10
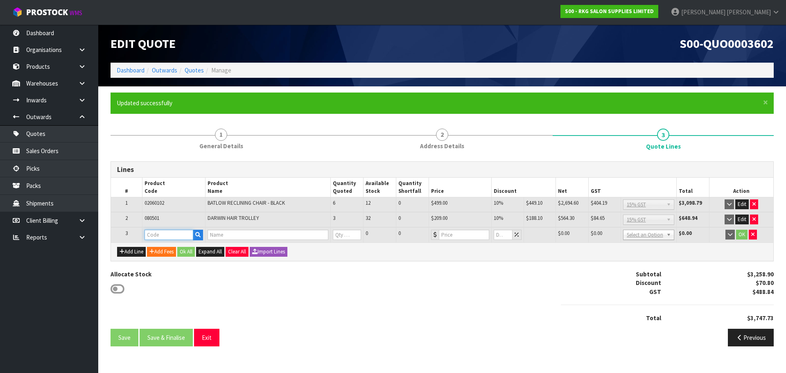
click at [152, 235] on input "text" at bounding box center [169, 235] width 49 height 10
type input "090501"
click at [163, 249] on strong "090501" at bounding box center [163, 249] width 20 height 8
type input "09050101"
type input "NAPIER MASSAGE TREATMENT BED - BLACK"
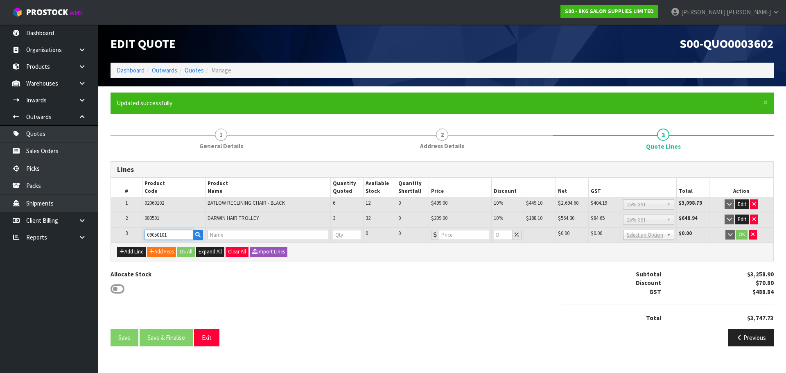
type input "0"
type input "449"
type input "0"
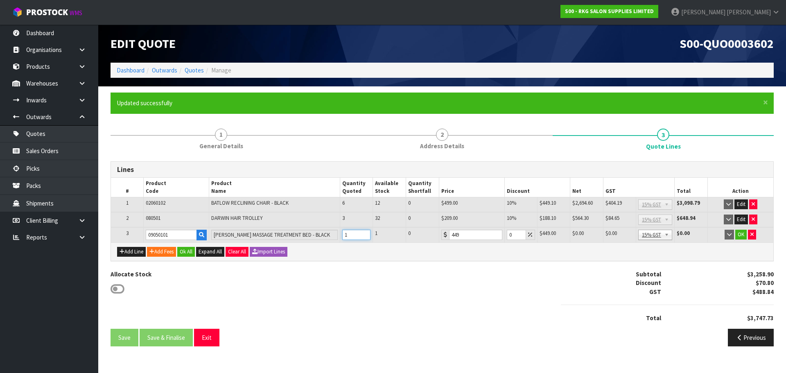
type input "1"
click at [364, 233] on input "1" at bounding box center [356, 235] width 29 height 10
drag, startPoint x: 511, startPoint y: 234, endPoint x: 506, endPoint y: 235, distance: 5.8
click at [506, 235] on td "0" at bounding box center [520, 234] width 33 height 15
type input "45"
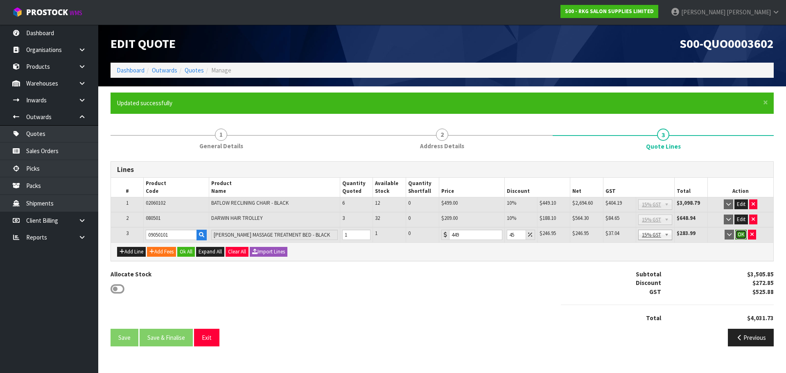
click at [741, 236] on button "OK" at bounding box center [740, 235] width 11 height 10
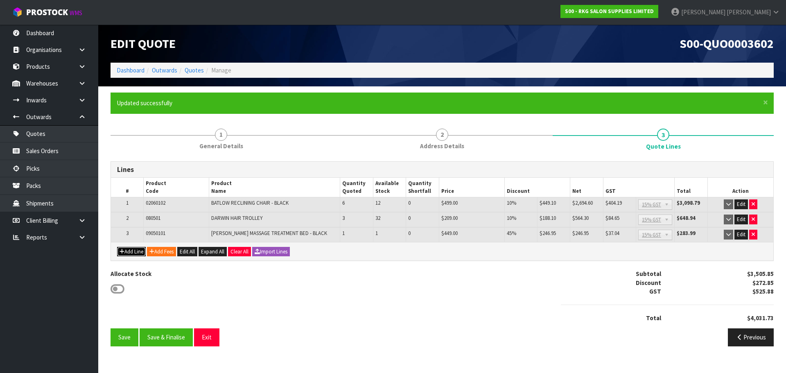
click at [132, 251] on button "Add Line" at bounding box center [131, 252] width 29 height 10
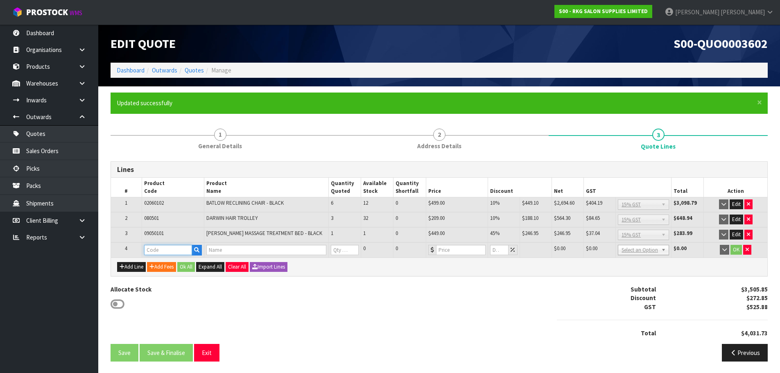
drag, startPoint x: 132, startPoint y: 251, endPoint x: 155, endPoint y: 251, distance: 23.3
click at [155, 251] on input "text" at bounding box center [168, 250] width 48 height 10
type input "070101"
click at [163, 267] on strong "070101" at bounding box center [163, 264] width 20 height 8
type input "07010102"
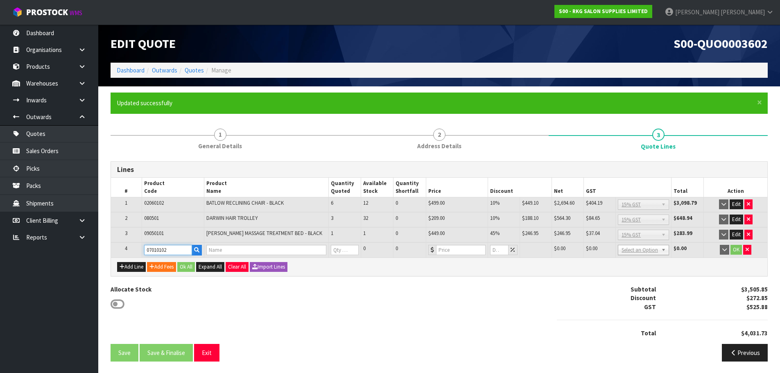
type input "HOBART STOOL - BLACK"
type input "0"
type input "120.85"
type input "0"
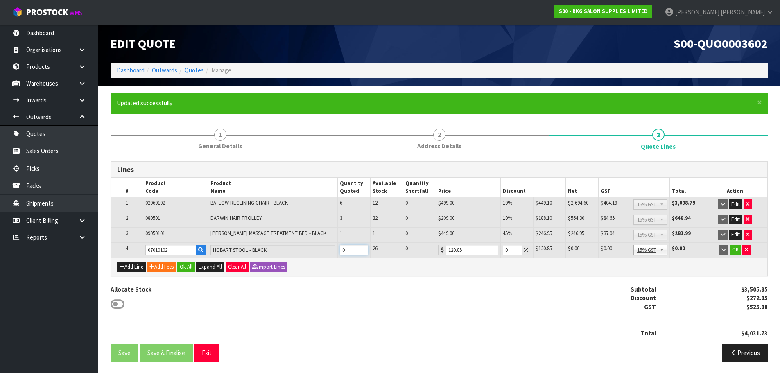
drag, startPoint x: 347, startPoint y: 251, endPoint x: 341, endPoint y: 252, distance: 5.5
click at [341, 252] on input "0" at bounding box center [354, 250] width 28 height 10
type input "2"
drag, startPoint x: 510, startPoint y: 250, endPoint x: 502, endPoint y: 251, distance: 8.2
click at [502, 251] on td "0" at bounding box center [517, 249] width 32 height 15
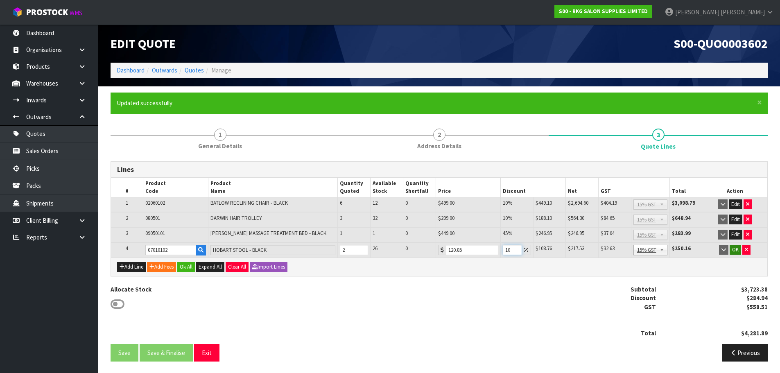
type input "10"
click at [733, 251] on button "OK" at bounding box center [735, 250] width 11 height 10
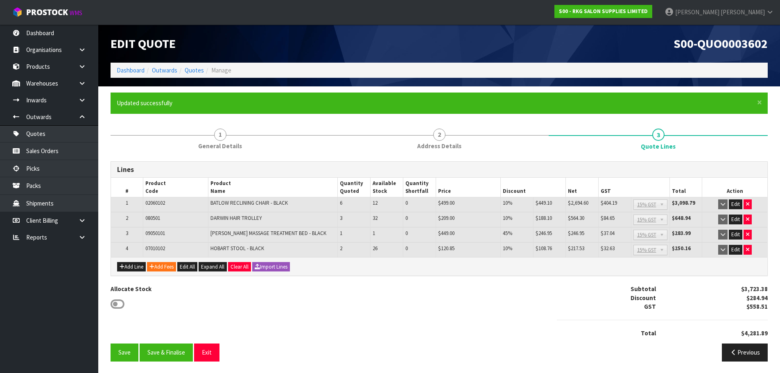
scroll to position [1, 0]
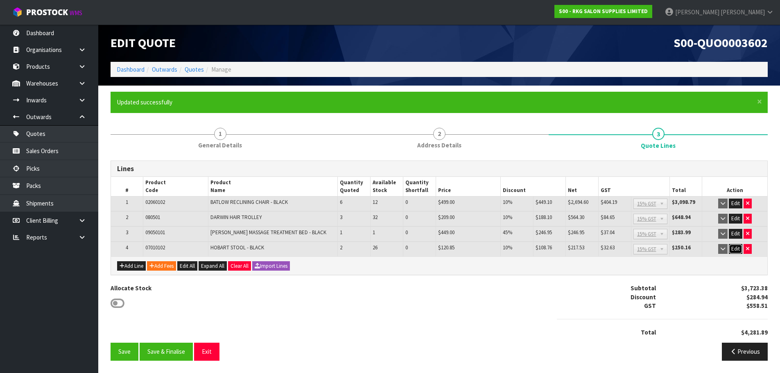
click at [738, 252] on button "Edit" at bounding box center [736, 249] width 14 height 10
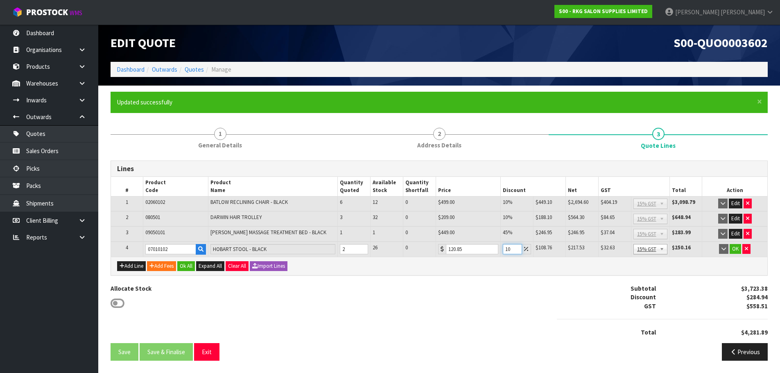
drag, startPoint x: 509, startPoint y: 248, endPoint x: 504, endPoint y: 248, distance: 4.9
click at [504, 248] on input "10" at bounding box center [512, 249] width 19 height 10
type input "10"
click at [735, 250] on button "OK" at bounding box center [735, 249] width 11 height 10
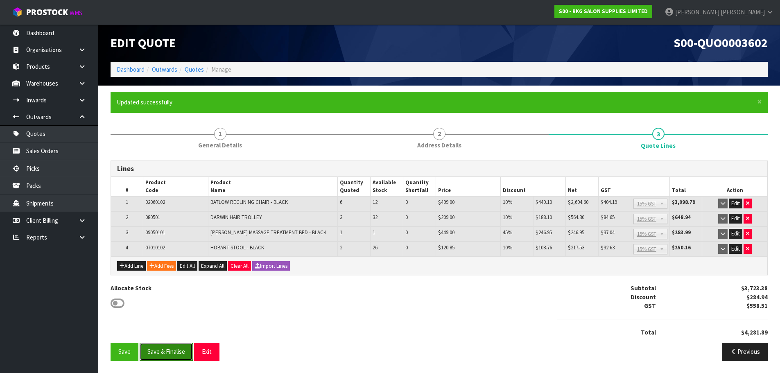
click at [173, 350] on button "Save & Finalise" at bounding box center [166, 352] width 53 height 18
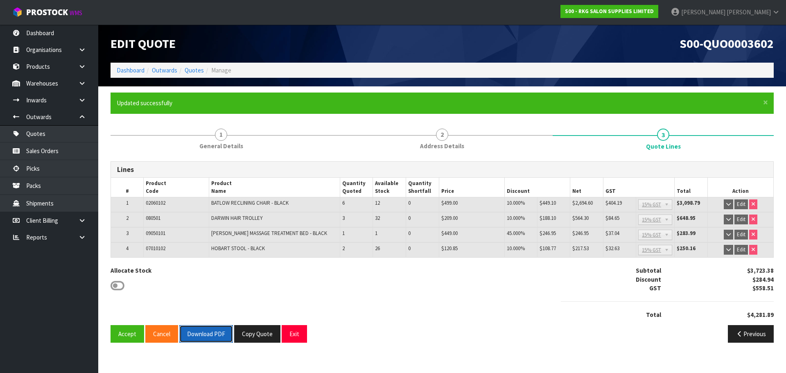
click at [207, 339] on button "Download PDF" at bounding box center [206, 334] width 54 height 18
click at [265, 330] on button "Copy Quote" at bounding box center [257, 334] width 46 height 18
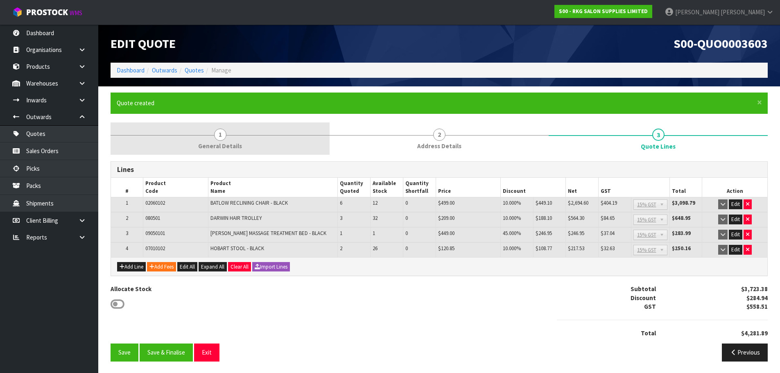
click at [219, 135] on span "1" at bounding box center [220, 135] width 12 height 12
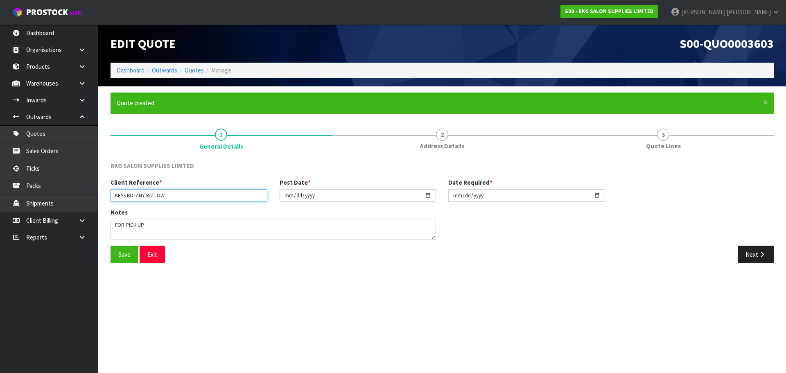
drag, startPoint x: 148, startPoint y: 196, endPoint x: 183, endPoint y: 191, distance: 35.9
click at [183, 191] on input "KESS BOTANY BATLOW" at bounding box center [189, 195] width 157 height 13
type input "KESS BOTANY CESSNOCK"
click at [116, 254] on button "Save" at bounding box center [125, 255] width 28 height 18
click at [741, 258] on button "Next" at bounding box center [756, 255] width 36 height 18
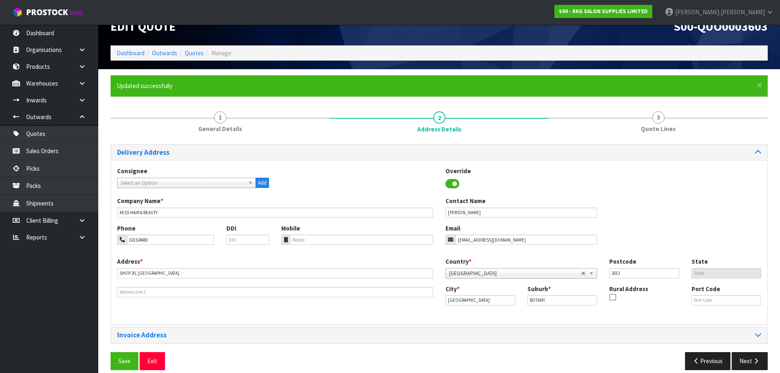
scroll to position [27, 0]
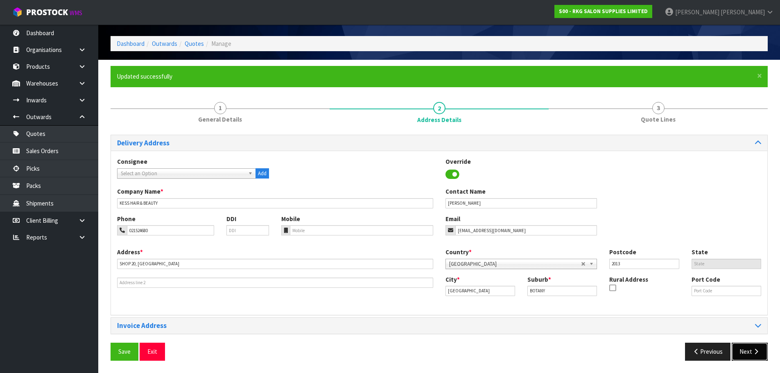
drag, startPoint x: 748, startPoint y: 355, endPoint x: 713, endPoint y: 338, distance: 39.6
click at [748, 356] on button "Next" at bounding box center [750, 352] width 36 height 18
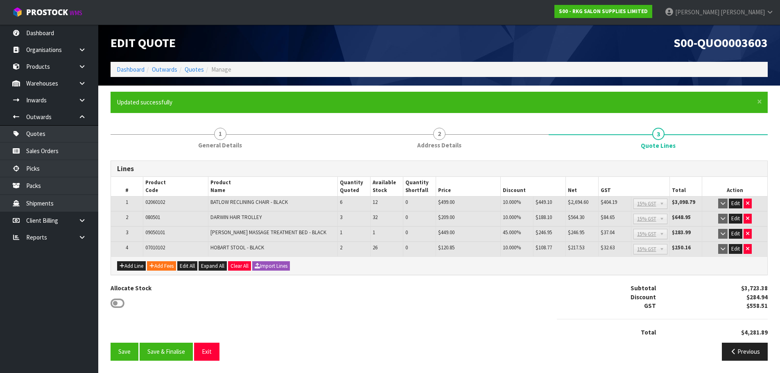
scroll to position [1, 0]
click at [747, 203] on icon "button" at bounding box center [747, 203] width 3 height 5
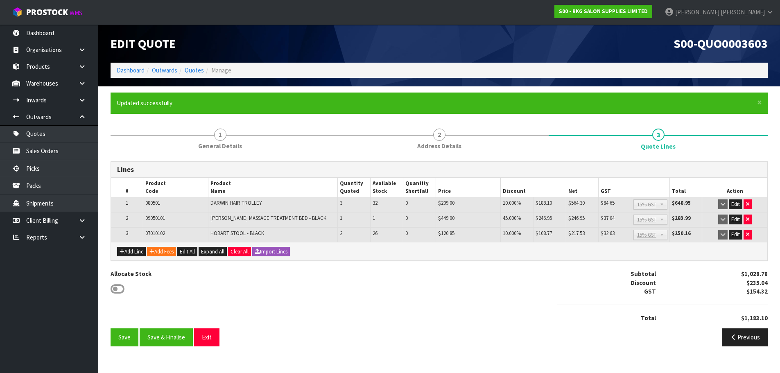
scroll to position [0, 0]
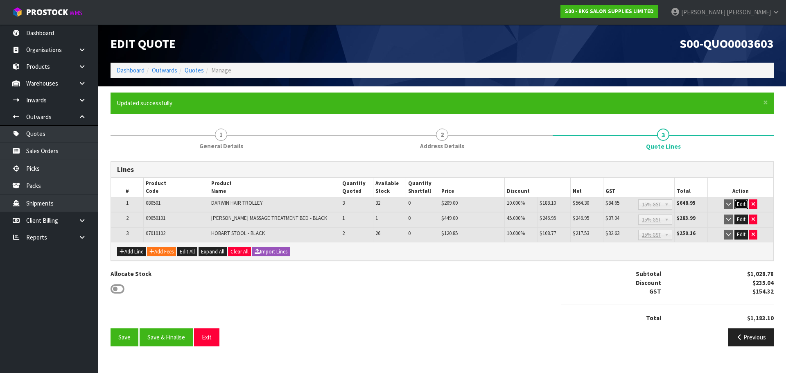
click at [747, 203] on button "Edit" at bounding box center [741, 204] width 14 height 10
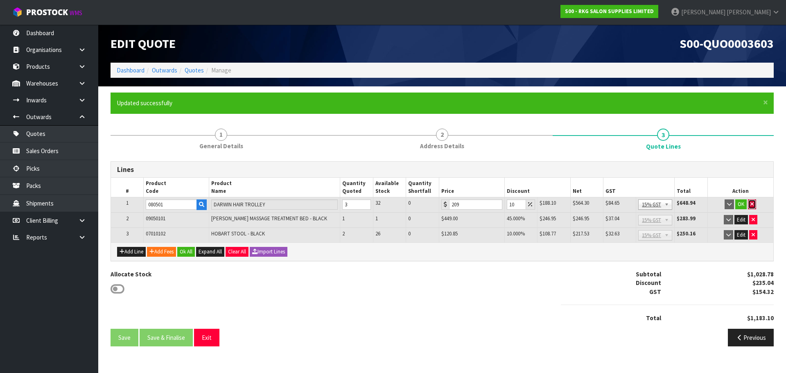
click at [751, 203] on icon "button" at bounding box center [751, 203] width 3 height 5
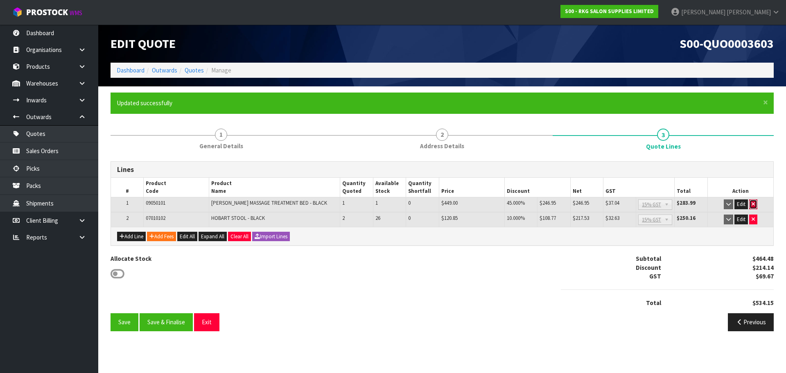
click at [754, 204] on icon "button" at bounding box center [753, 203] width 3 height 5
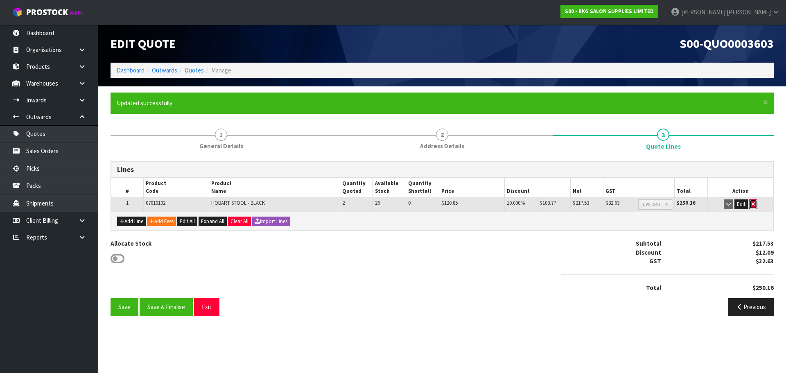
click at [753, 205] on icon "button" at bounding box center [753, 203] width 3 height 5
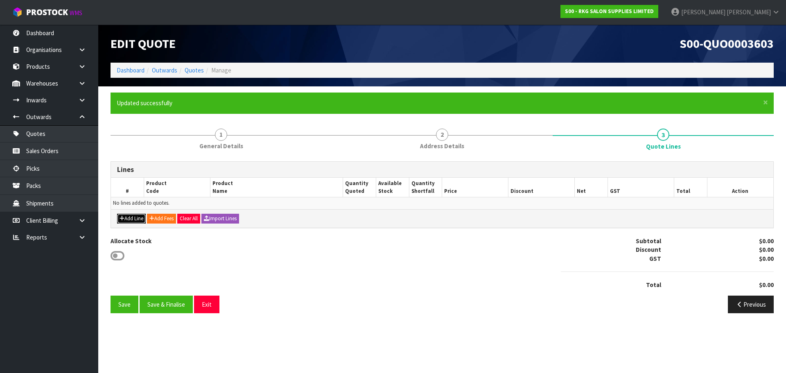
click at [128, 218] on button "Add Line" at bounding box center [131, 219] width 29 height 10
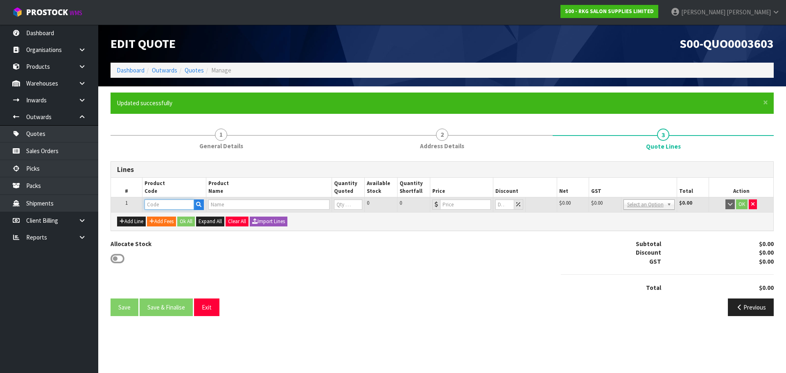
click at [182, 204] on input "text" at bounding box center [169, 204] width 49 height 10
click at [159, 204] on input "text" at bounding box center [169, 204] width 49 height 10
type input "0217"
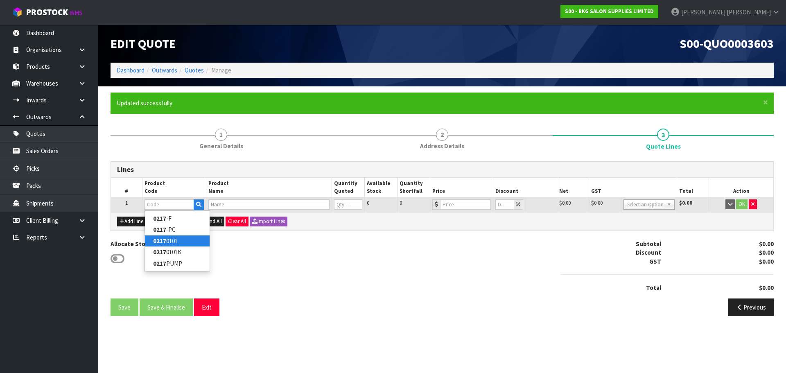
click at [161, 239] on strong "0217" at bounding box center [159, 241] width 13 height 8
type input "02170101"
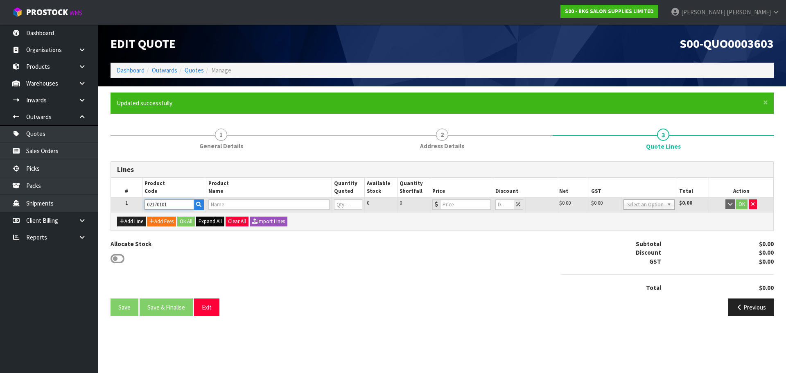
type input "CESSNOCK SALON CHAIR - BLACK"
type input "0"
type input "595"
type input "0"
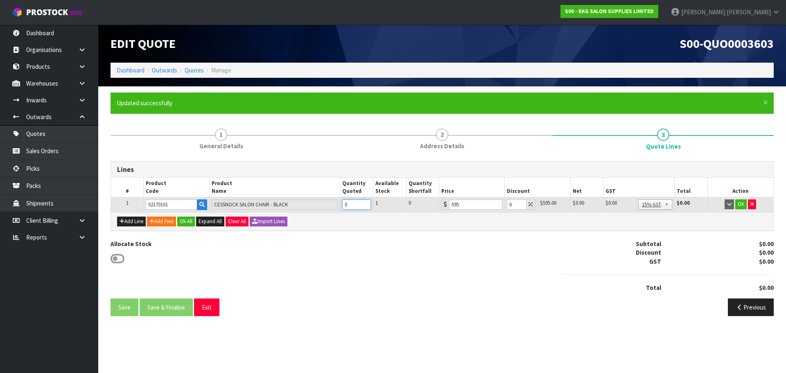
drag, startPoint x: 352, startPoint y: 201, endPoint x: 341, endPoint y: 203, distance: 11.2
click at [341, 203] on td "0" at bounding box center [356, 204] width 33 height 15
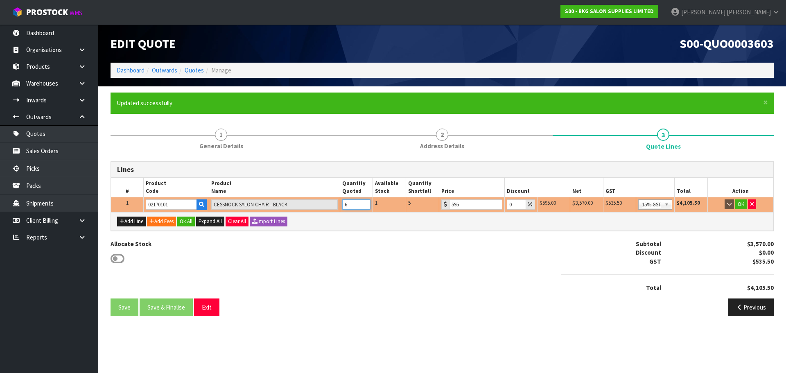
type input "6"
drag, startPoint x: 515, startPoint y: 203, endPoint x: 507, endPoint y: 204, distance: 7.9
click at [507, 204] on input "0" at bounding box center [516, 204] width 19 height 10
type input "10"
click at [743, 206] on button "OK" at bounding box center [740, 204] width 11 height 10
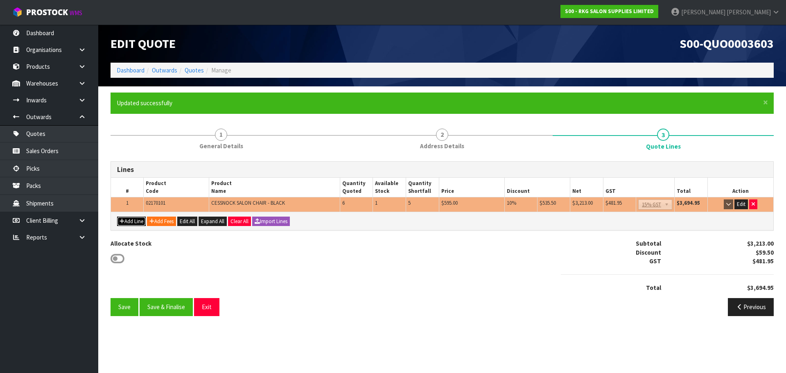
click at [133, 223] on button "Add Line" at bounding box center [131, 222] width 29 height 10
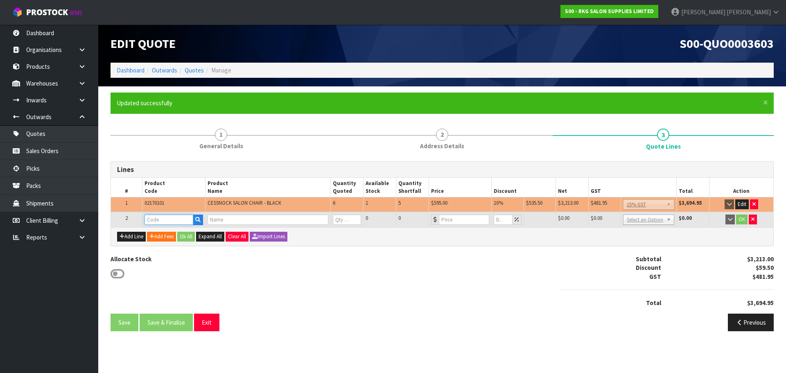
click at [160, 217] on input "text" at bounding box center [169, 220] width 49 height 10
type input "080501"
type input "DARWIN HAIR TROLLEY"
type input "0"
type input "209"
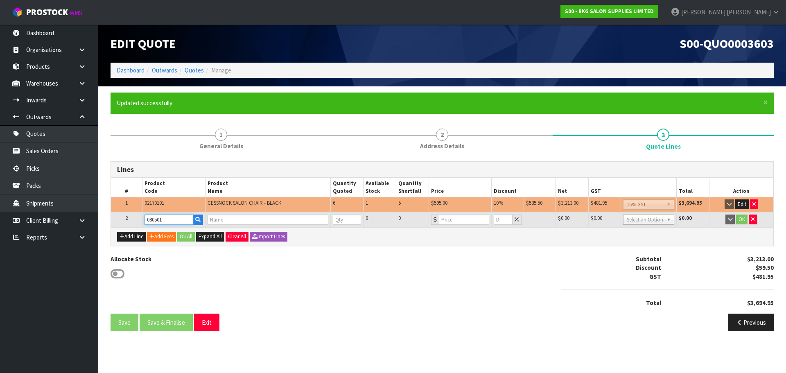
type input "0"
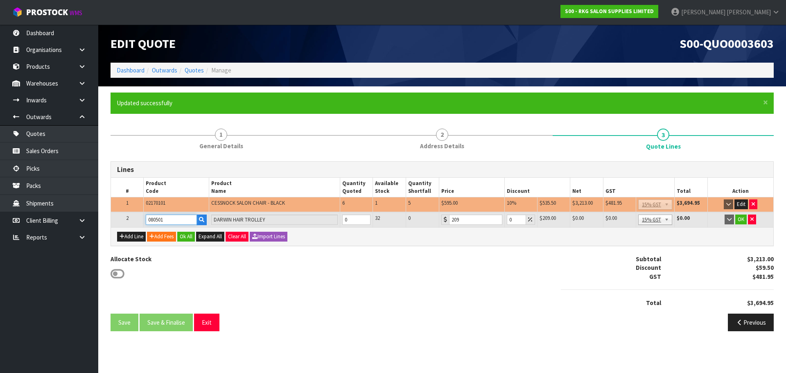
type input "080501"
drag, startPoint x: 351, startPoint y: 220, endPoint x: 338, endPoint y: 220, distance: 13.1
click at [338, 220] on tr "2 080501 DARWIN HAIR TROLLEY 0 32 0 209 0 $209.00 $0.00 $0.00 $0.00 No GST 15% …" at bounding box center [442, 219] width 662 height 15
type input "3"
drag, startPoint x: 513, startPoint y: 218, endPoint x: 503, endPoint y: 220, distance: 10.8
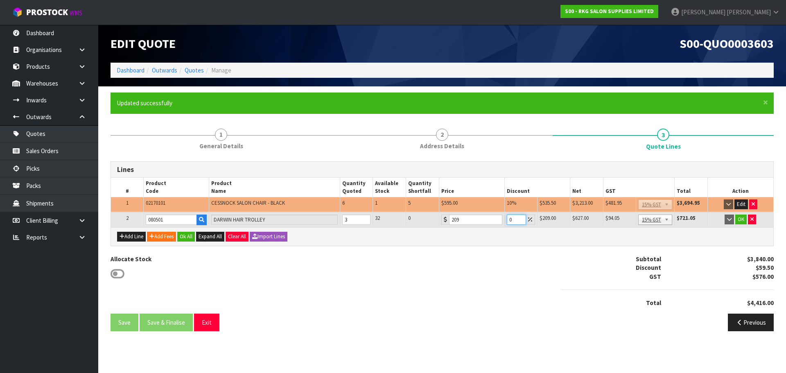
click at [505, 219] on td "0" at bounding box center [520, 219] width 33 height 15
type input "10"
click at [743, 219] on button "OK" at bounding box center [740, 220] width 11 height 10
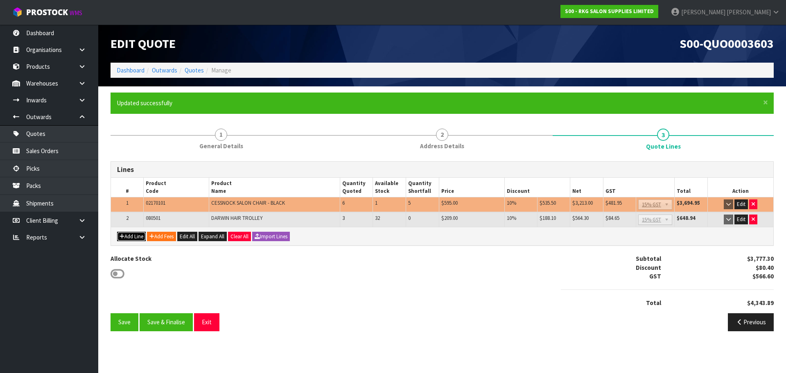
click at [123, 239] on icon "button" at bounding box center [122, 236] width 5 height 5
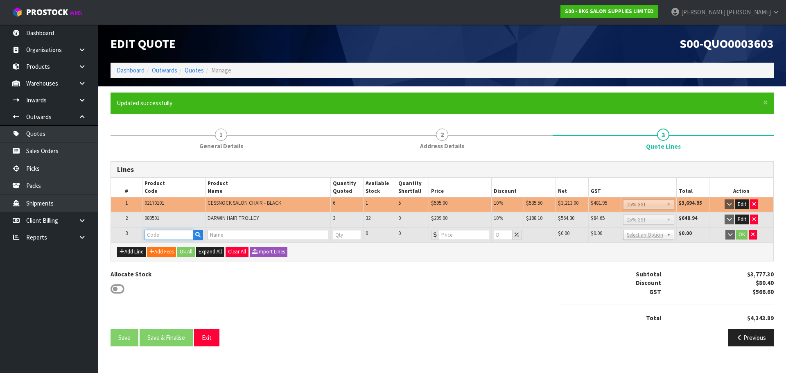
click at [150, 232] on input "text" at bounding box center [169, 235] width 49 height 10
type input "090501"
click at [173, 248] on link "090501 01" at bounding box center [177, 248] width 65 height 11
type input "09050101"
type input "NAPIER MASSAGE TREATMENT BED - BLACK"
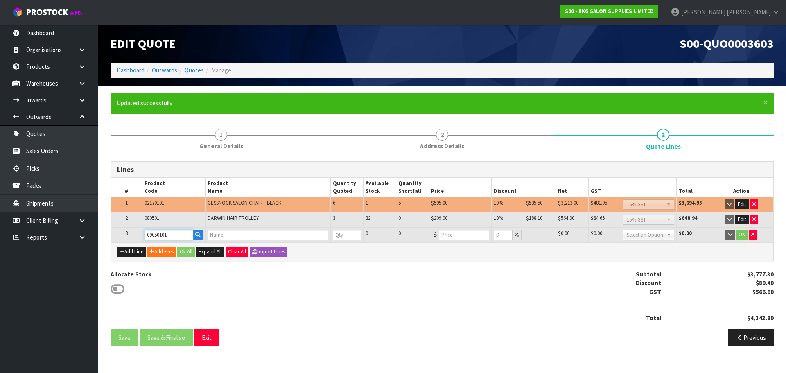
type input "0"
type input "449"
type input "0"
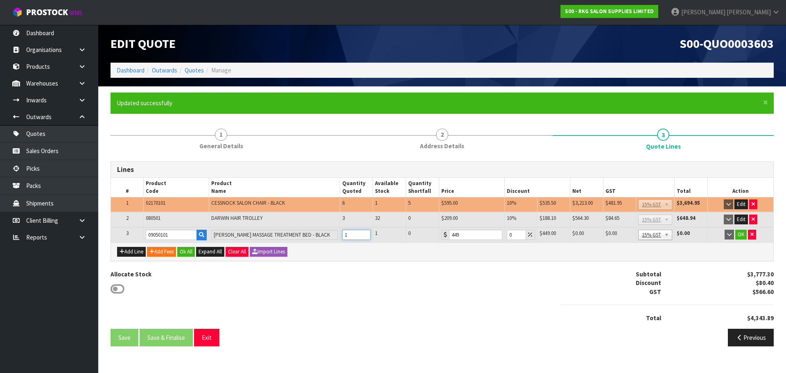
type input "1"
click at [364, 232] on input "1" at bounding box center [356, 235] width 29 height 10
drag, startPoint x: 513, startPoint y: 235, endPoint x: 507, endPoint y: 235, distance: 6.2
click at [507, 235] on input "0" at bounding box center [516, 235] width 19 height 10
type input "45"
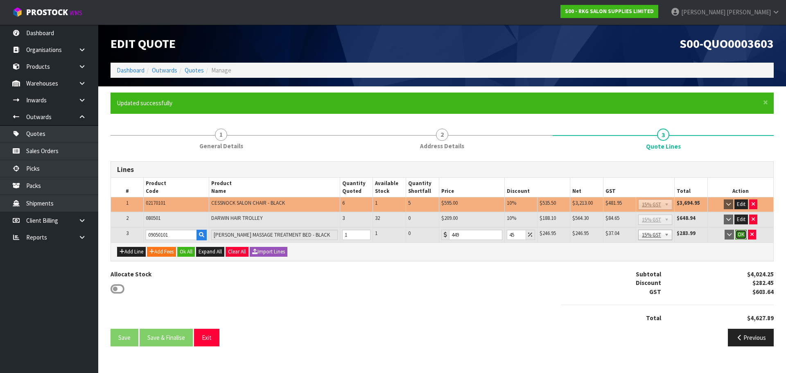
click at [741, 234] on button "OK" at bounding box center [740, 235] width 11 height 10
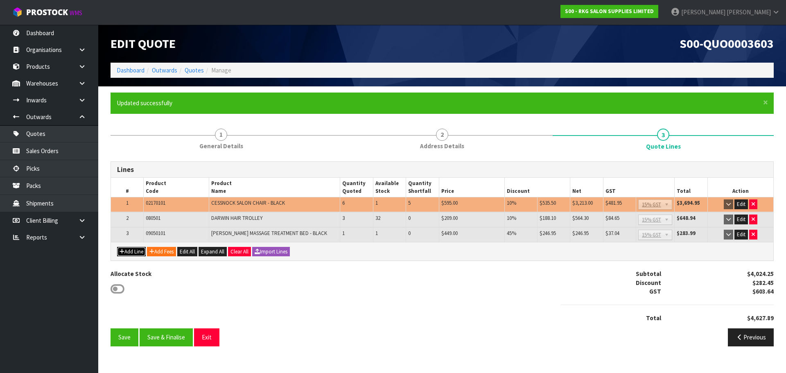
click at [126, 251] on button "Add Line" at bounding box center [131, 252] width 29 height 10
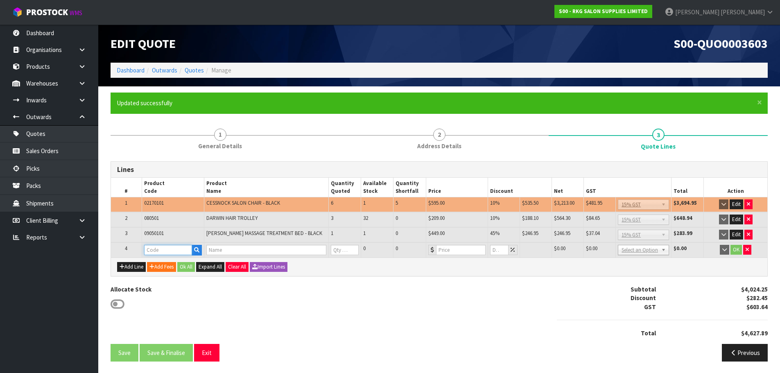
click at [160, 251] on input "text" at bounding box center [168, 250] width 48 height 10
type input "070101"
click at [160, 262] on strong "070101" at bounding box center [163, 264] width 20 height 8
type input "07010102"
type input "HOBART STOOL - BLACK"
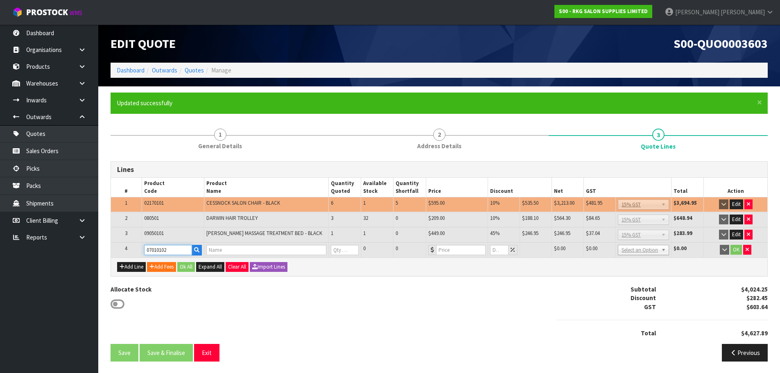
type input "0"
type input "120.85"
type input "0"
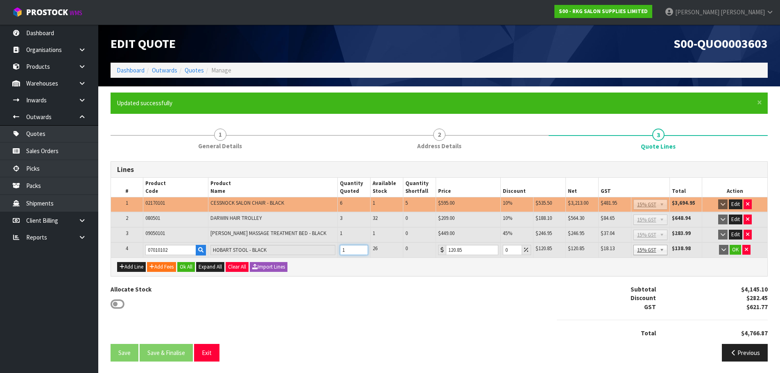
click at [361, 247] on input "1" at bounding box center [354, 250] width 28 height 10
type input "2"
click at [361, 247] on input "2" at bounding box center [354, 250] width 28 height 10
drag, startPoint x: 507, startPoint y: 248, endPoint x: 499, endPoint y: 250, distance: 7.9
click at [499, 250] on tr "4 07010102 HOBART STOOL - BLACK 2 26 0 120.85 0 $120.85 $0.00 $241.70 $36.25 No…" at bounding box center [439, 249] width 656 height 15
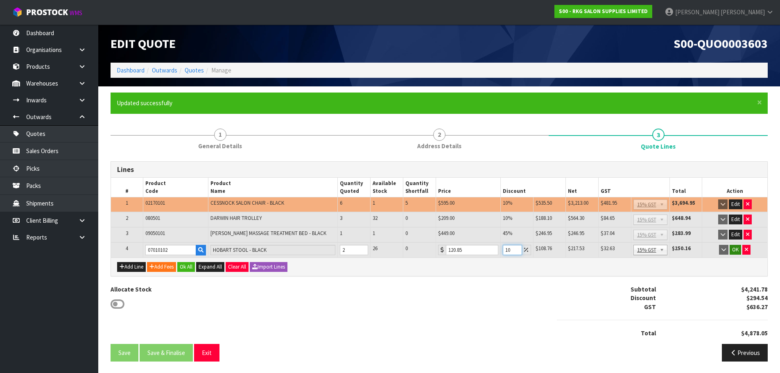
type input "10"
click at [734, 248] on button "OK" at bounding box center [735, 250] width 11 height 10
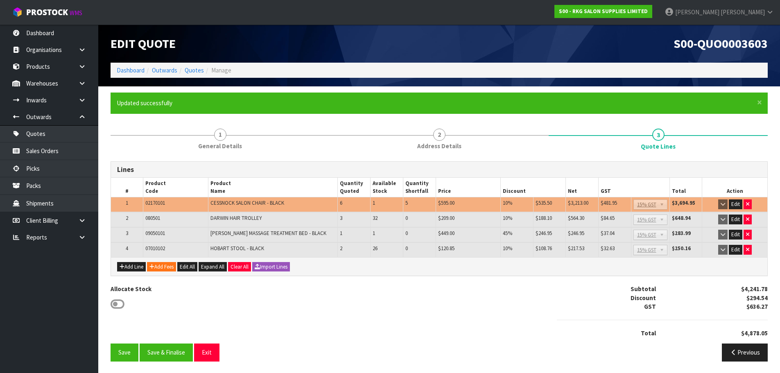
scroll to position [1, 0]
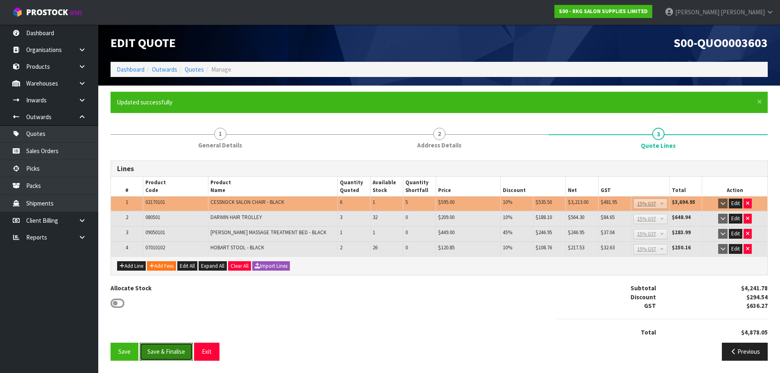
click at [176, 352] on button "Save & Finalise" at bounding box center [166, 352] width 53 height 18
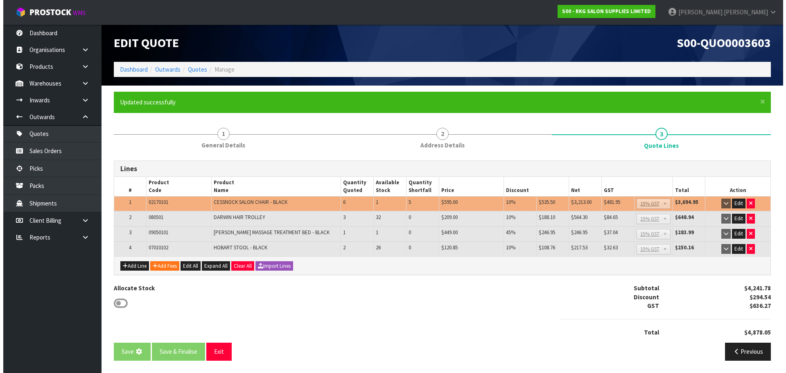
scroll to position [0, 0]
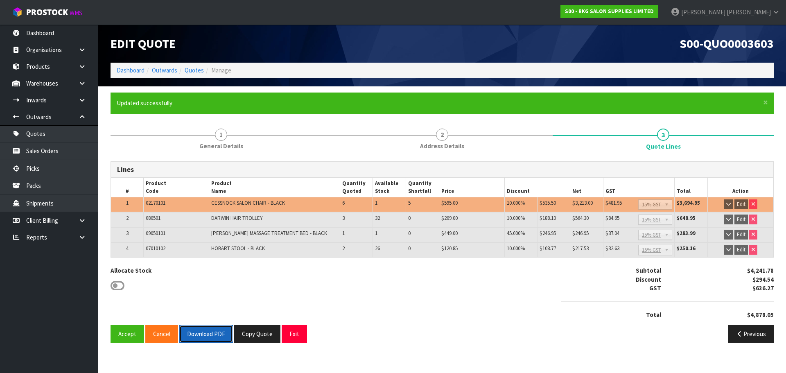
click at [205, 332] on button "Download PDF" at bounding box center [206, 334] width 54 height 18
click at [294, 337] on button "Exit" at bounding box center [294, 334] width 25 height 18
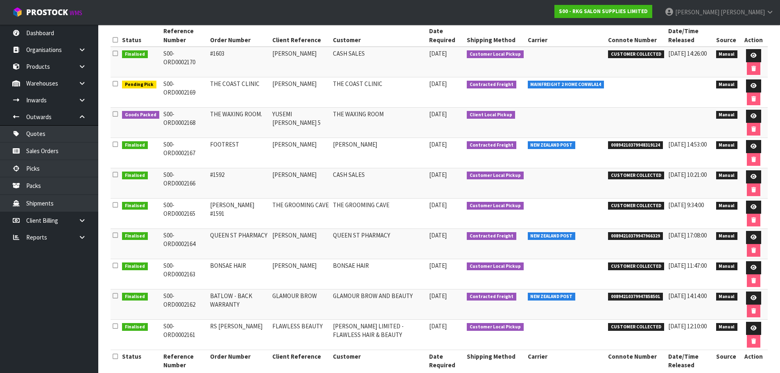
scroll to position [137, 0]
